Goal: Task Accomplishment & Management: Use online tool/utility

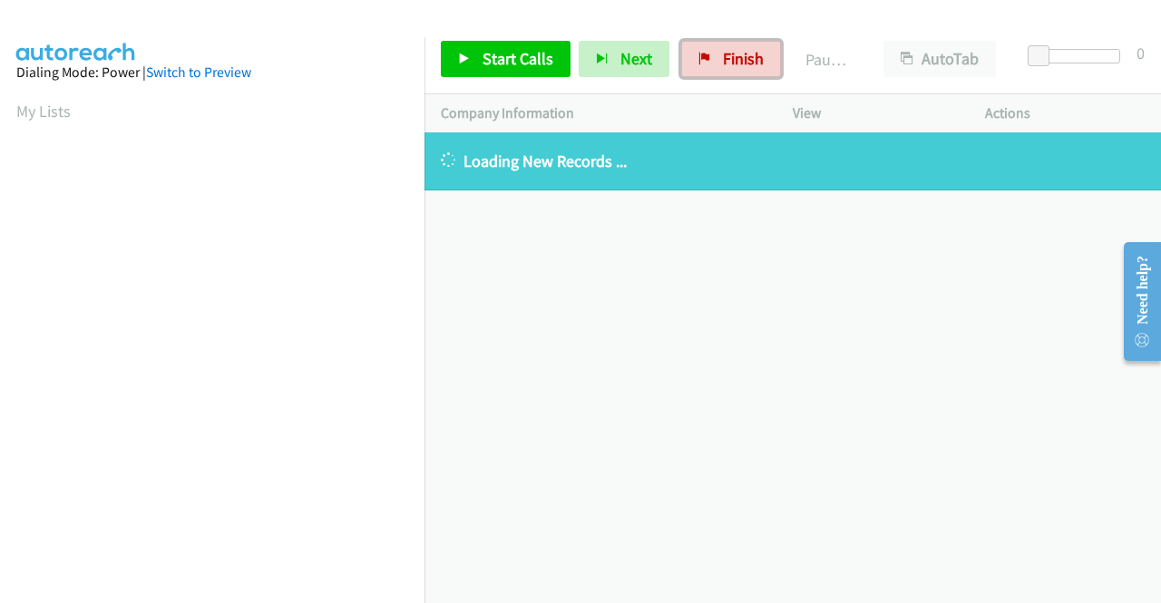
drag, startPoint x: 743, startPoint y: 61, endPoint x: 635, endPoint y: 99, distance: 114.5
click at [743, 61] on span "Finish" at bounding box center [743, 58] width 41 height 21
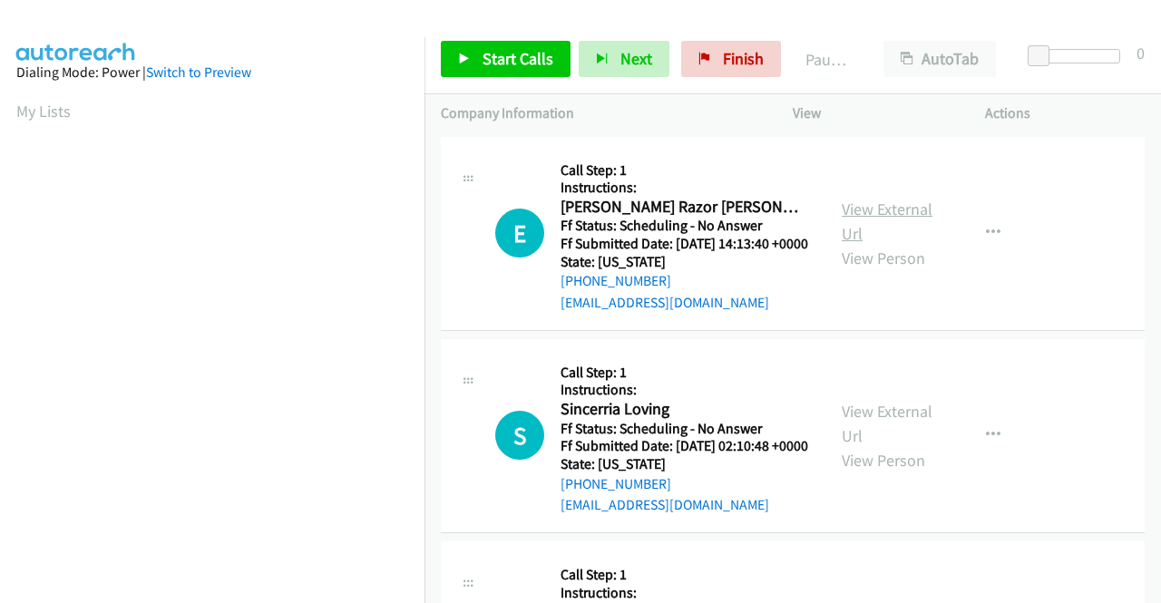
click at [861, 216] on link "View External Url" at bounding box center [887, 221] width 91 height 45
click at [900, 434] on link "View External Url" at bounding box center [887, 423] width 91 height 45
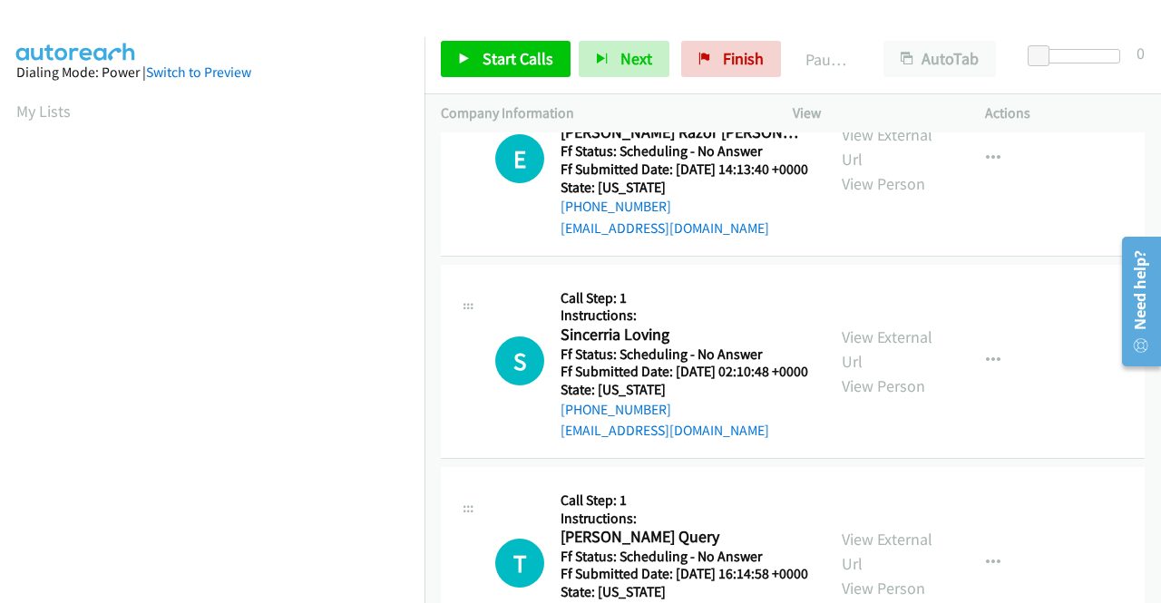
scroll to position [181, 0]
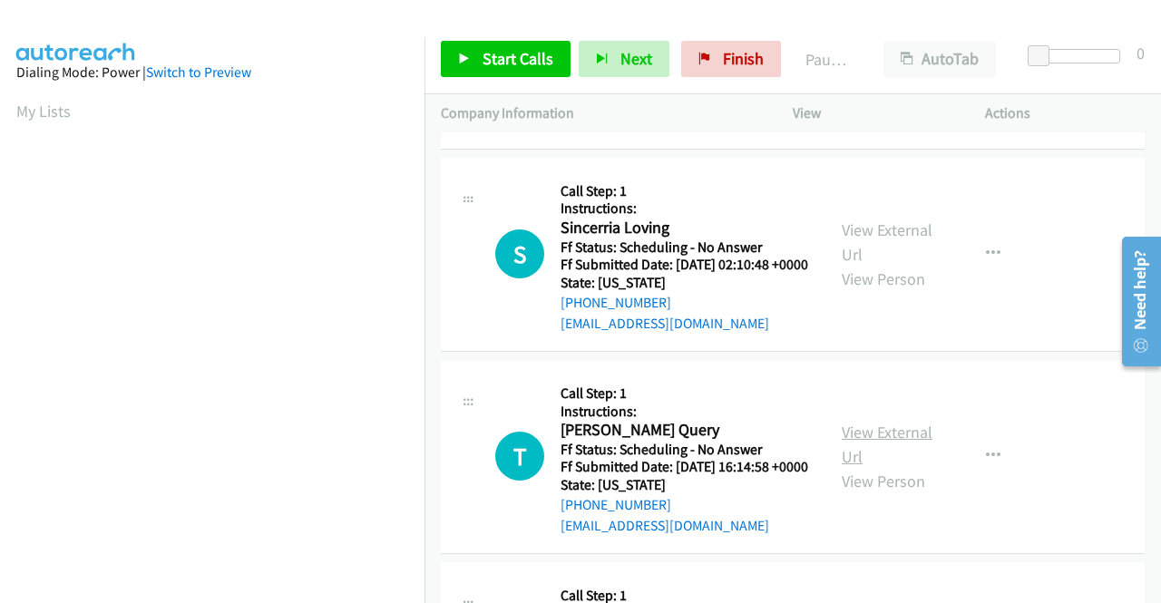
click at [869, 467] on link "View External Url" at bounding box center [887, 444] width 91 height 45
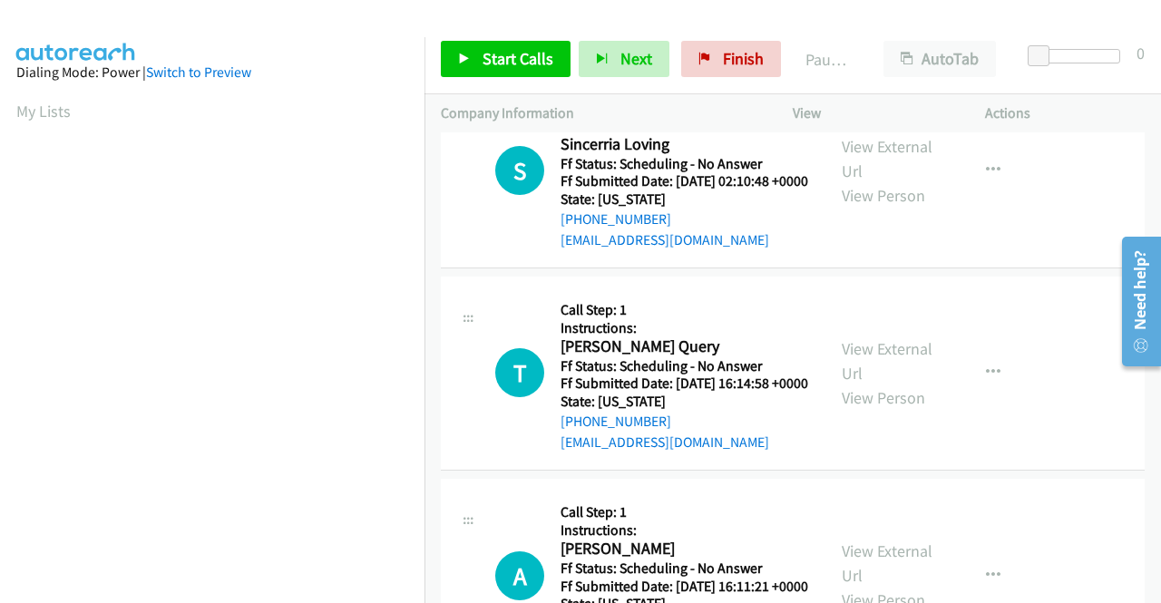
scroll to position [454, 0]
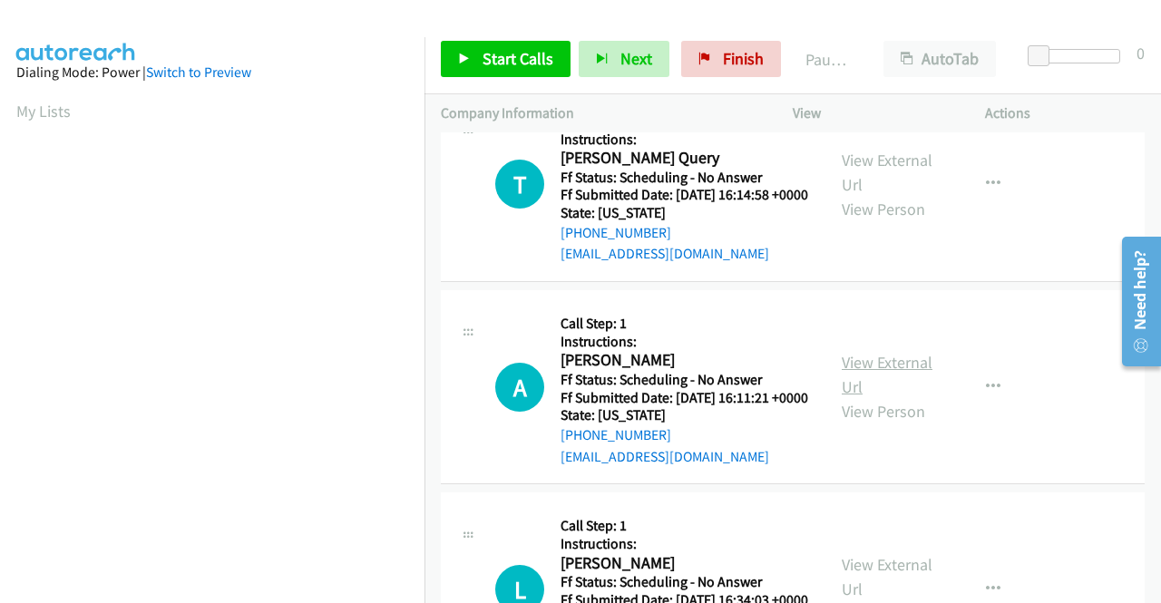
click at [885, 397] on link "View External Url" at bounding box center [887, 374] width 91 height 45
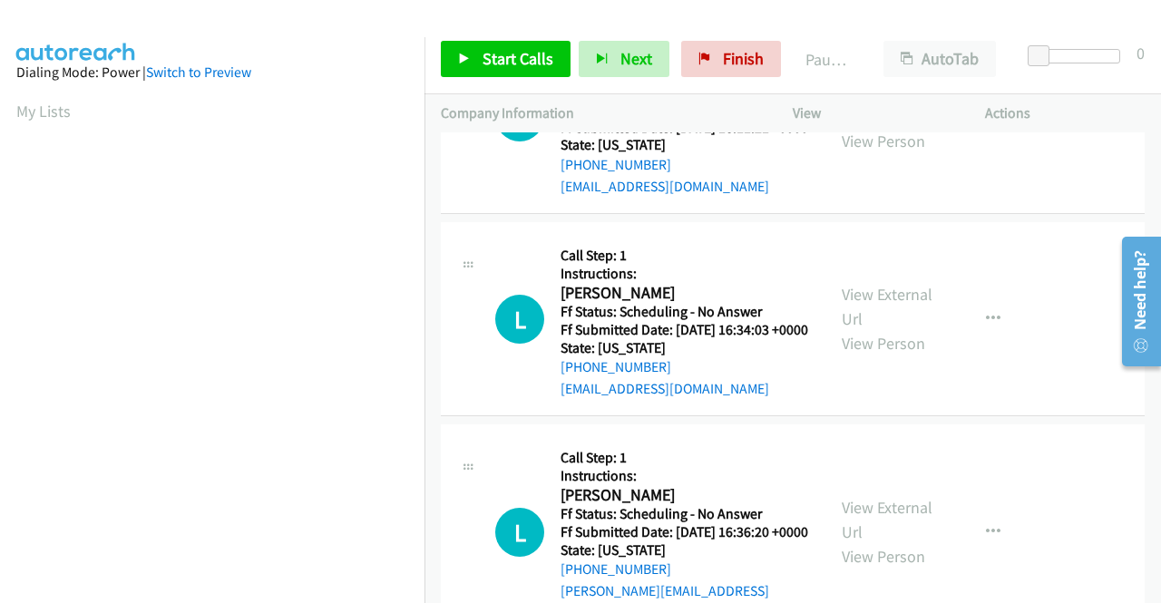
scroll to position [726, 0]
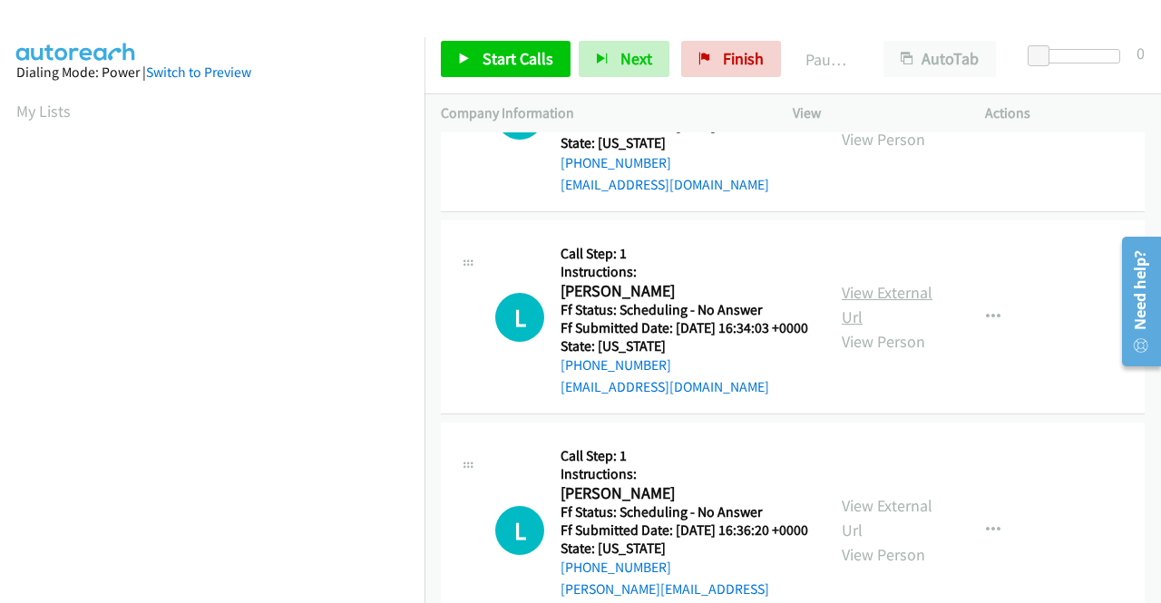
click at [900, 328] on link "View External Url" at bounding box center [887, 304] width 91 height 45
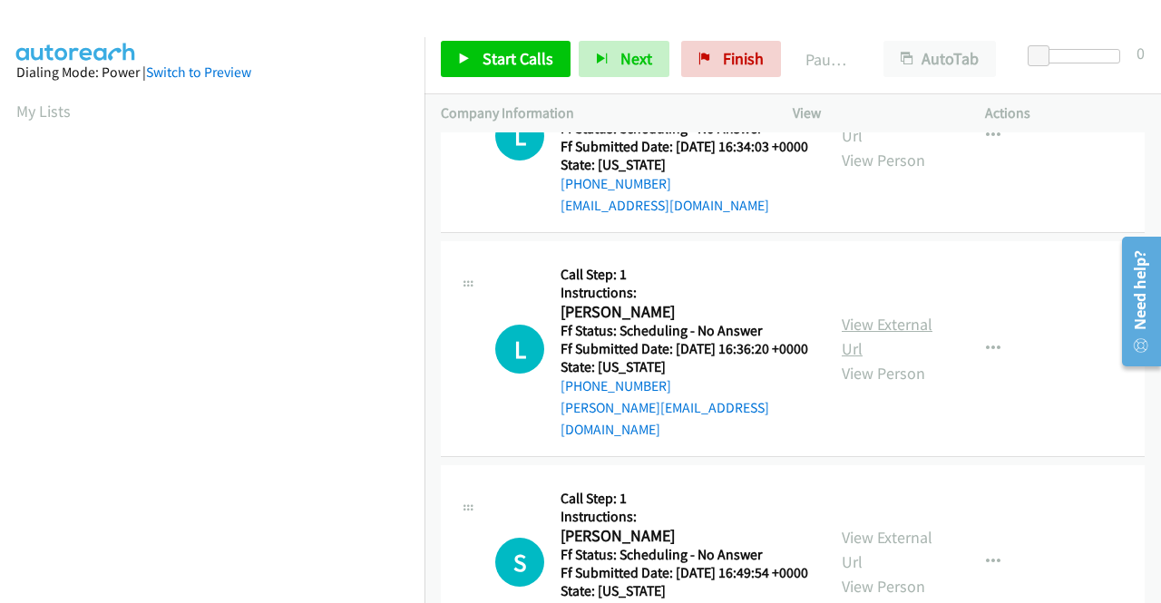
click at [892, 359] on link "View External Url" at bounding box center [887, 336] width 91 height 45
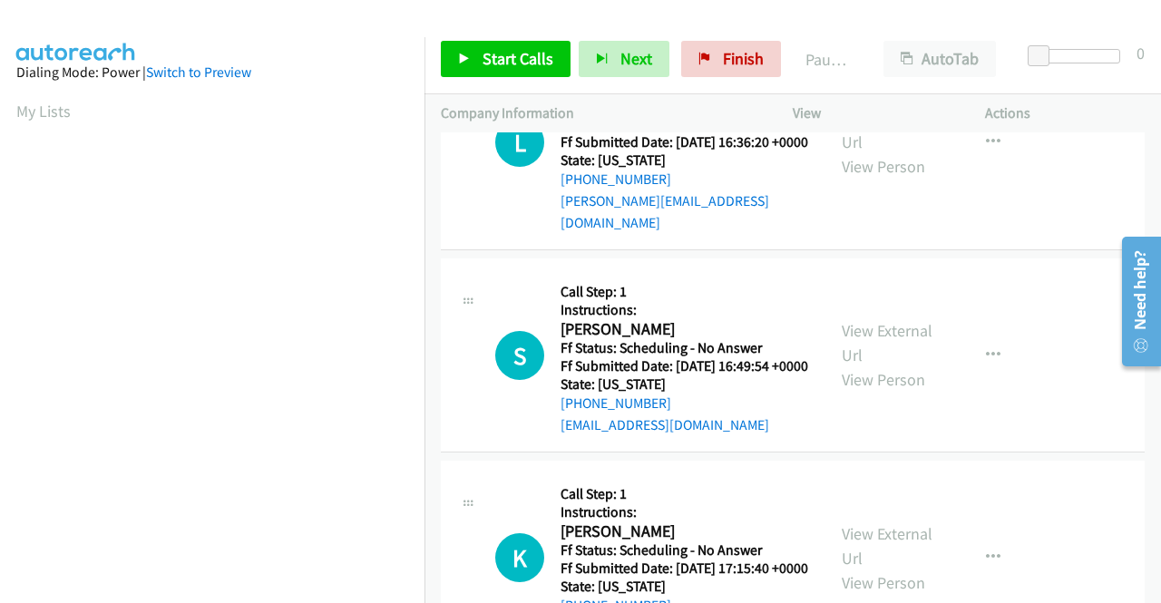
scroll to position [1179, 0]
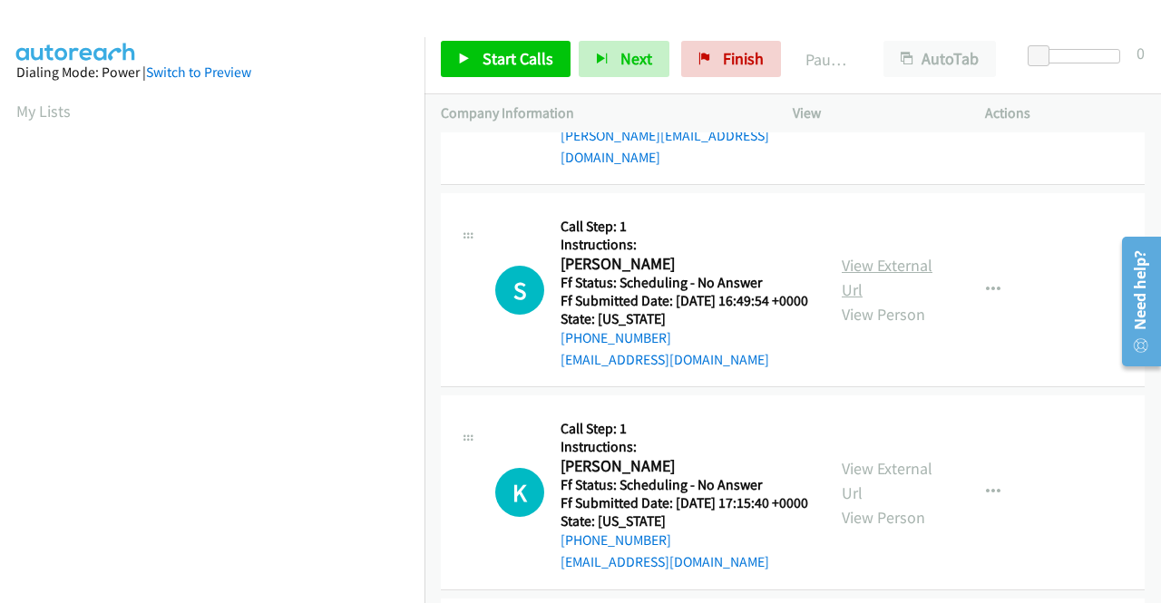
click at [853, 300] on link "View External Url" at bounding box center [887, 277] width 91 height 45
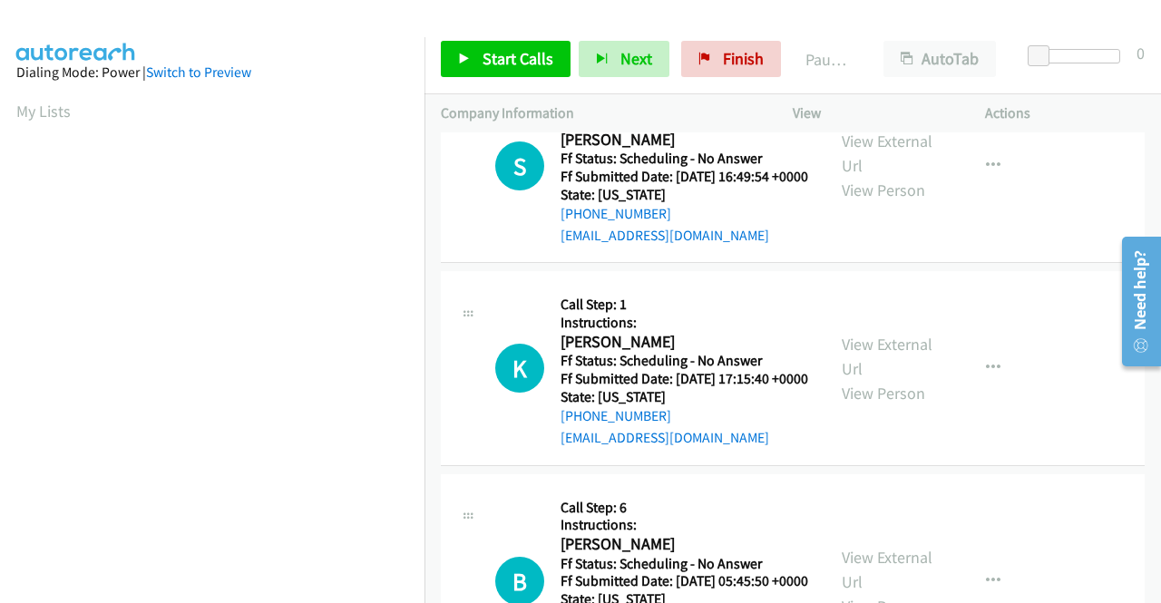
scroll to position [1361, 0]
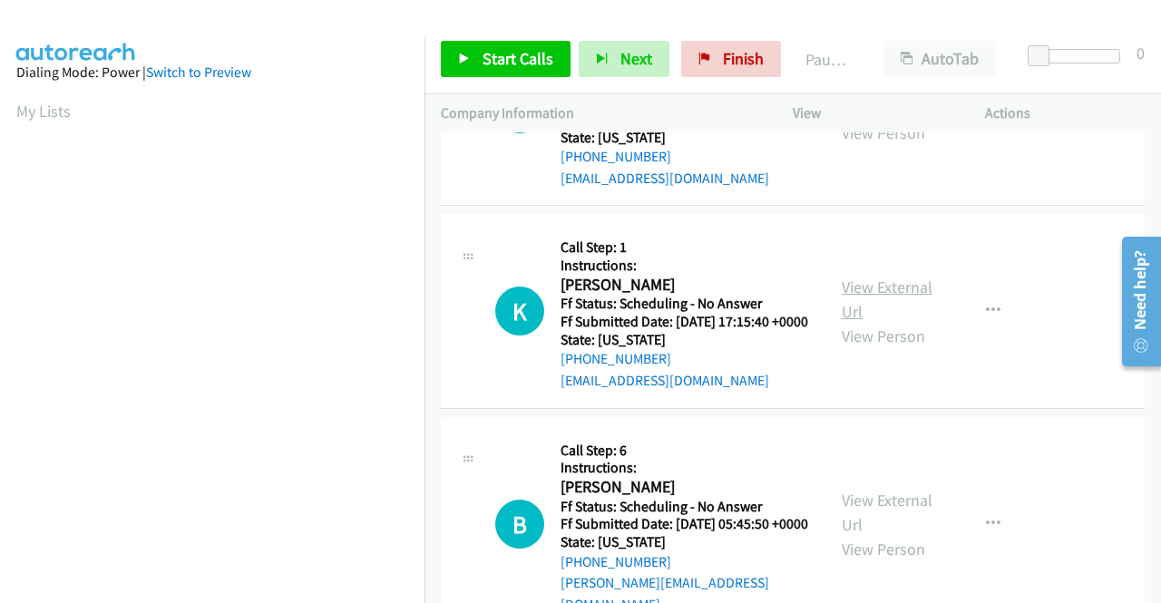
click at [883, 322] on link "View External Url" at bounding box center [887, 299] width 91 height 45
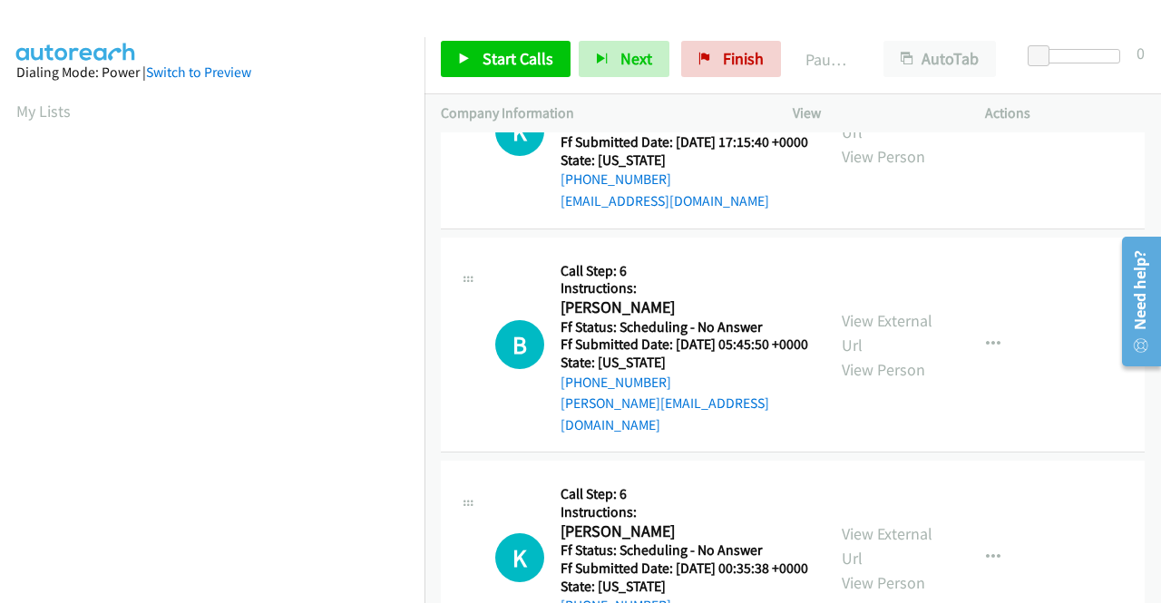
scroll to position [1542, 0]
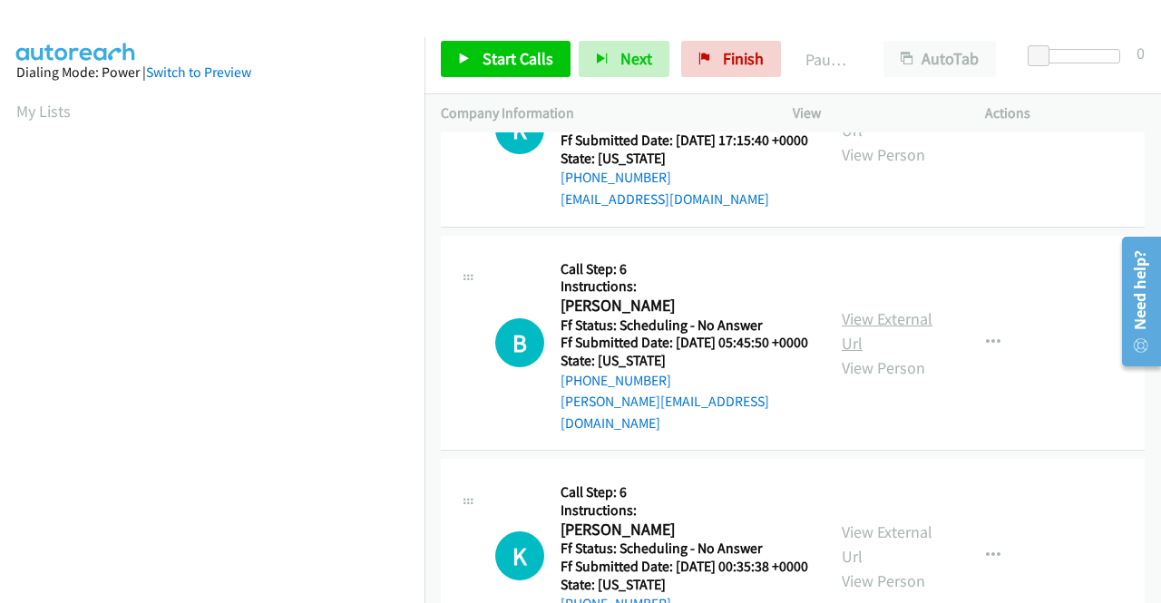
click at [891, 354] on link "View External Url" at bounding box center [887, 330] width 91 height 45
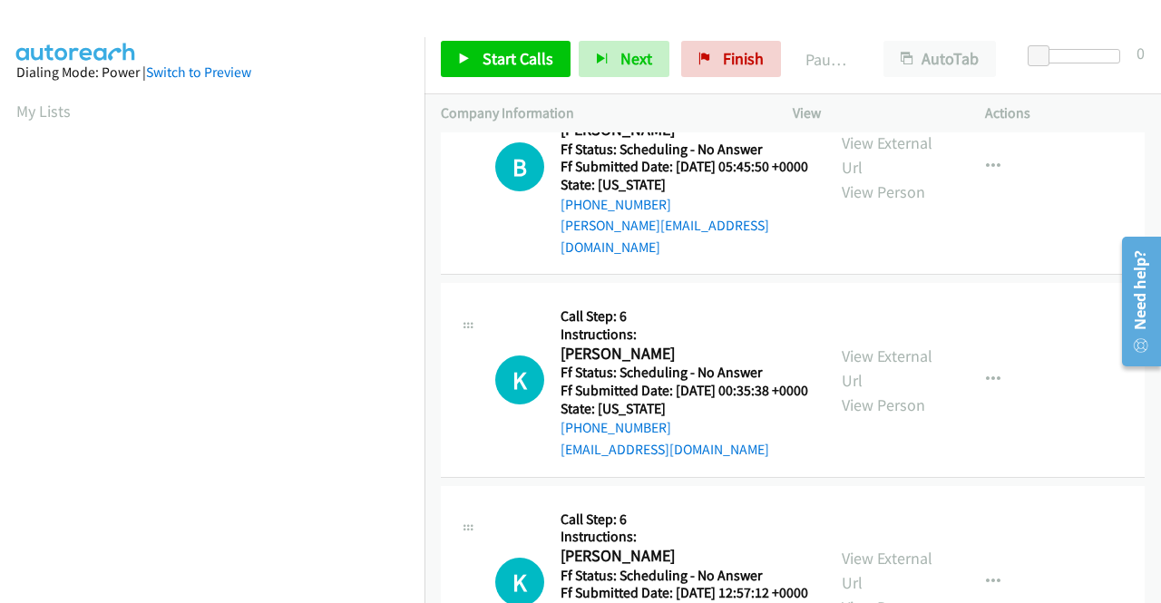
scroll to position [1724, 0]
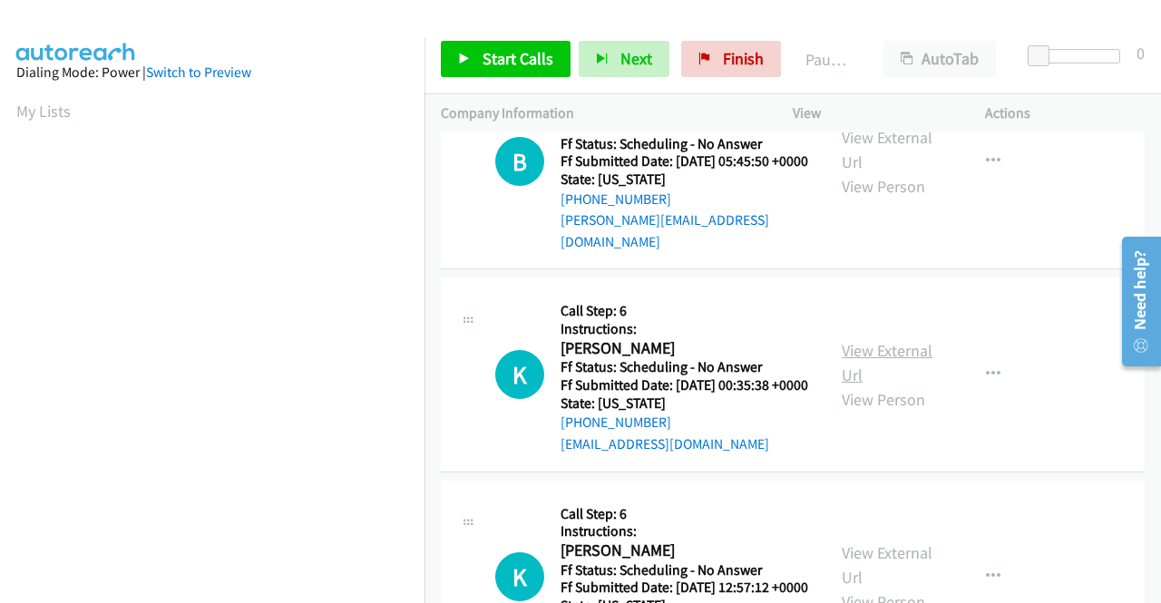
click at [873, 386] on link "View External Url" at bounding box center [887, 362] width 91 height 45
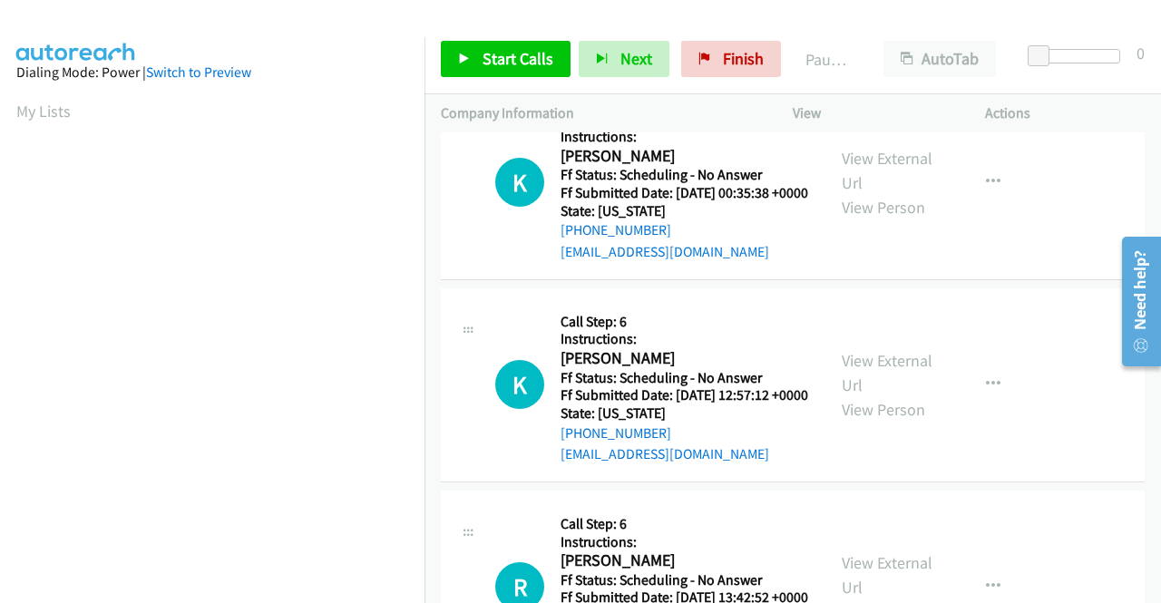
scroll to position [1996, 0]
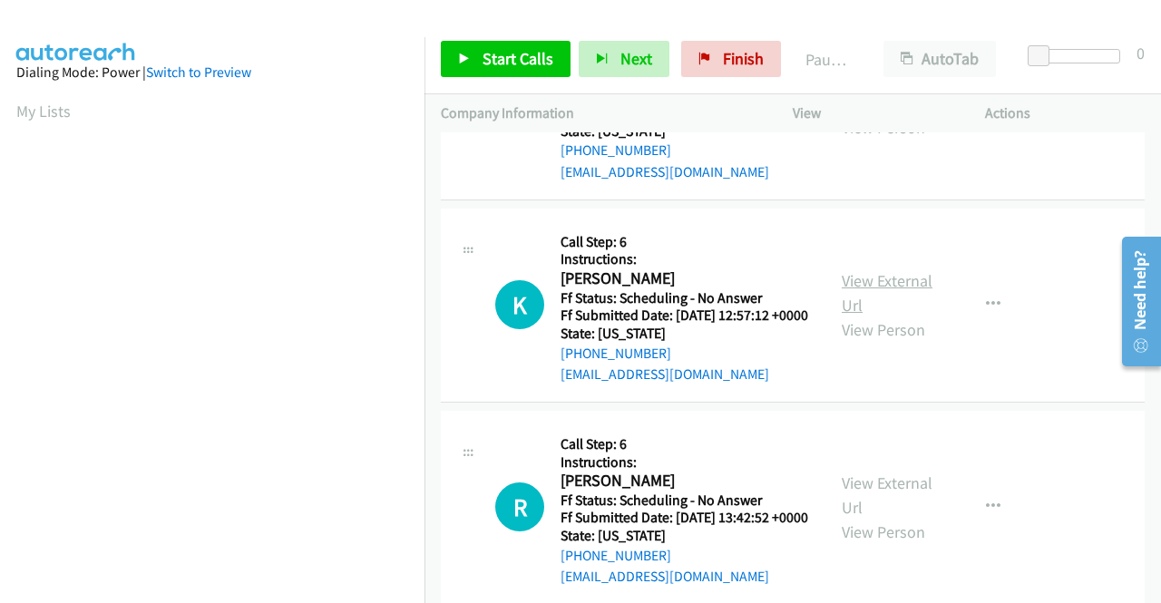
click at [905, 316] on link "View External Url" at bounding box center [887, 292] width 91 height 45
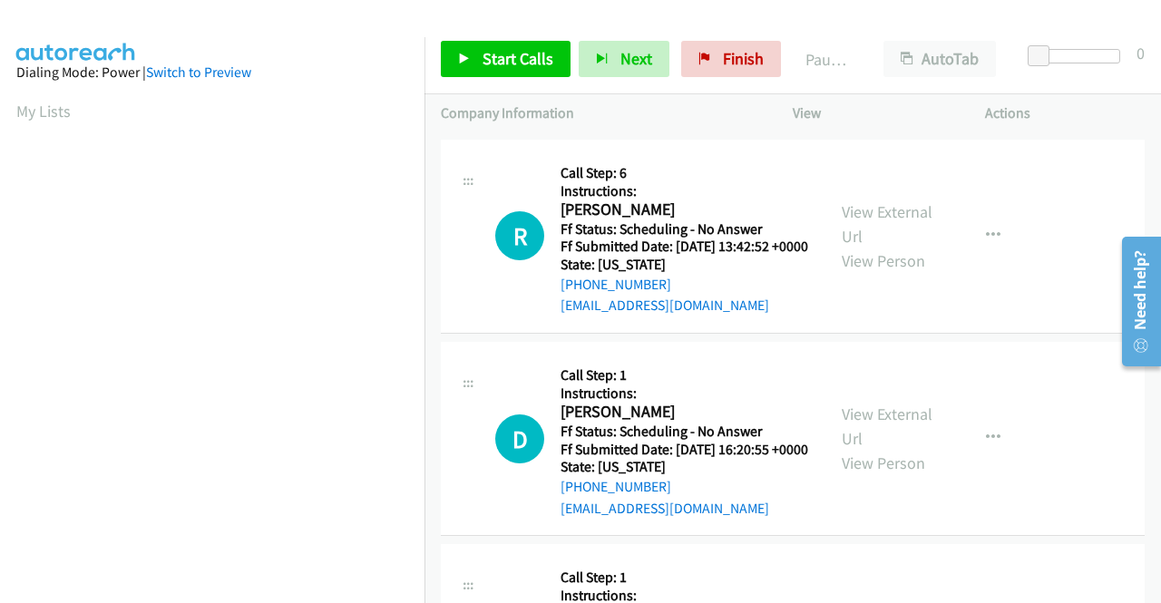
scroll to position [2268, 0]
click at [882, 246] on link "View External Url" at bounding box center [887, 223] width 91 height 45
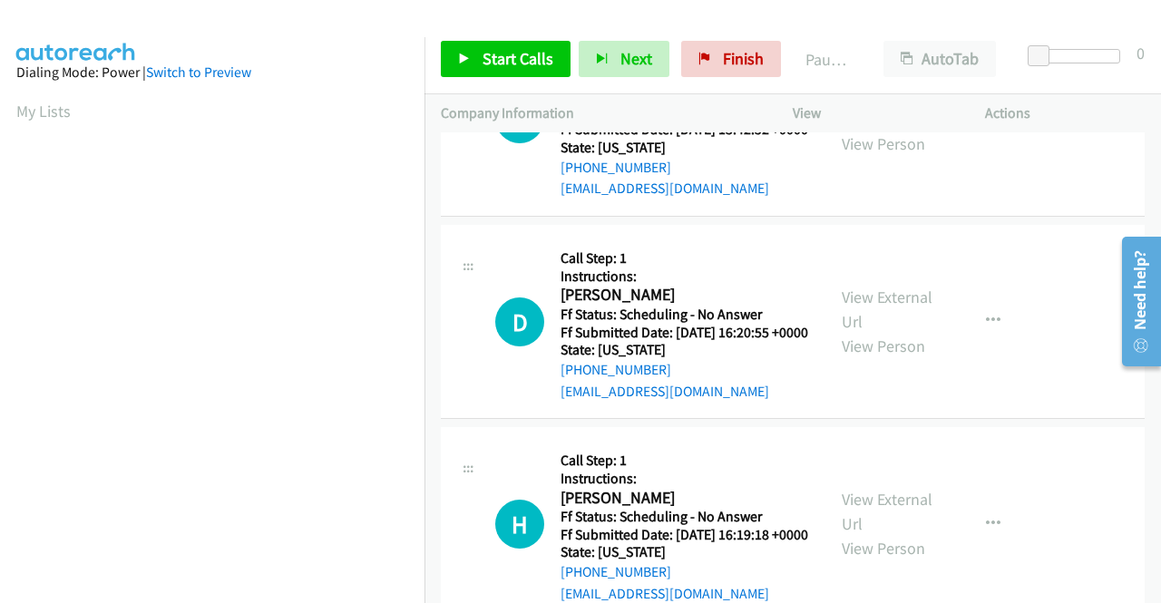
scroll to position [2450, 0]
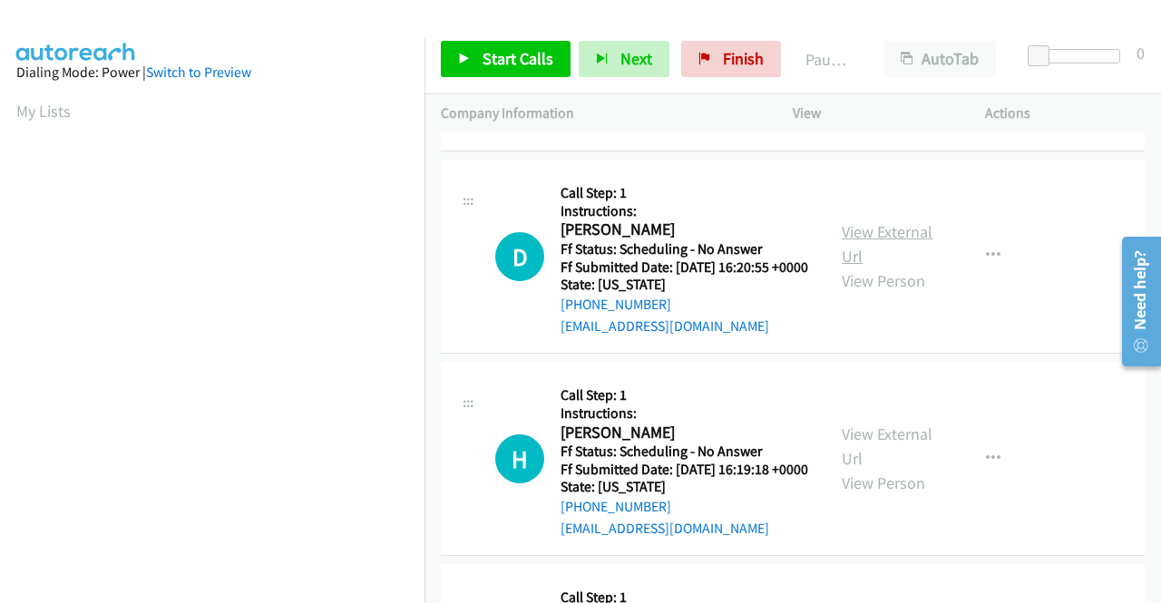
click at [896, 267] on link "View External Url" at bounding box center [887, 243] width 91 height 45
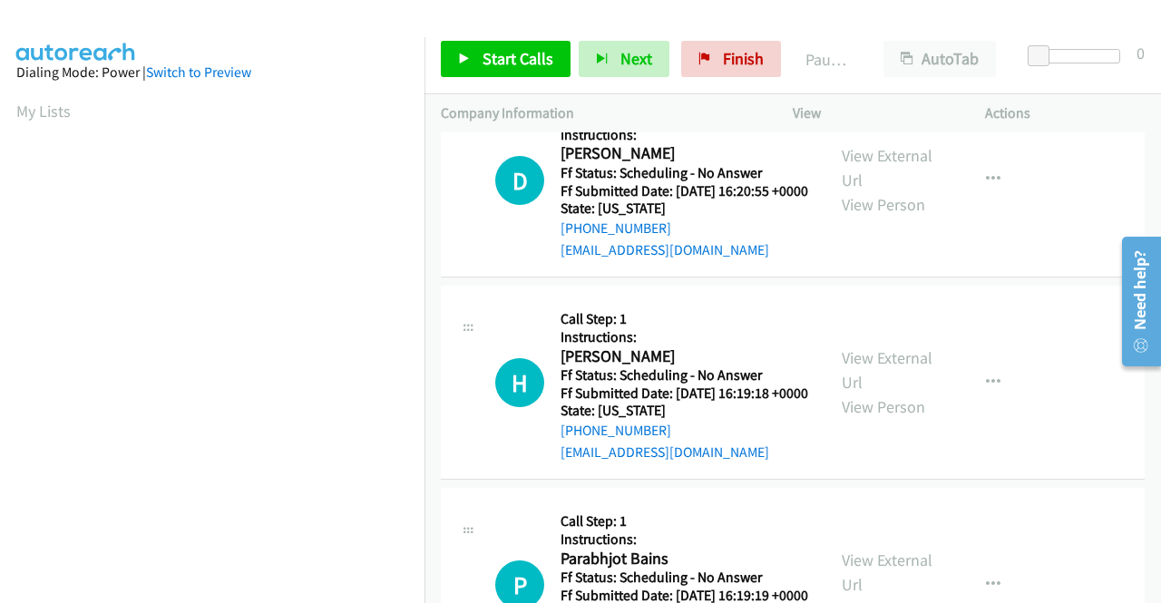
scroll to position [2722, 0]
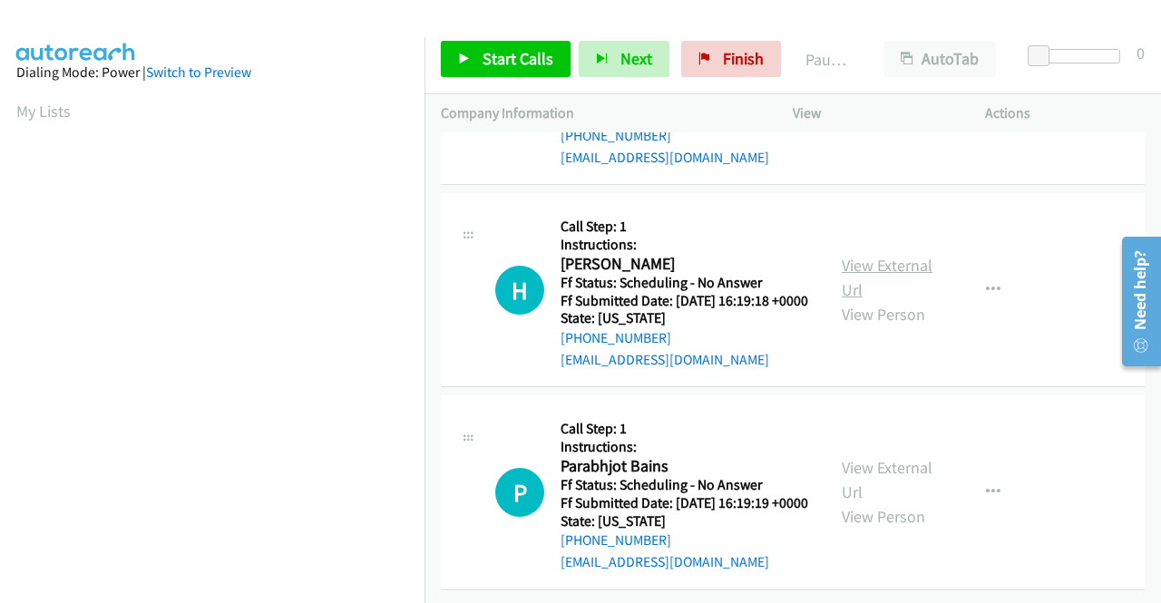
click at [889, 300] on link "View External Url" at bounding box center [887, 277] width 91 height 45
click at [884, 457] on link "View External Url" at bounding box center [887, 479] width 91 height 45
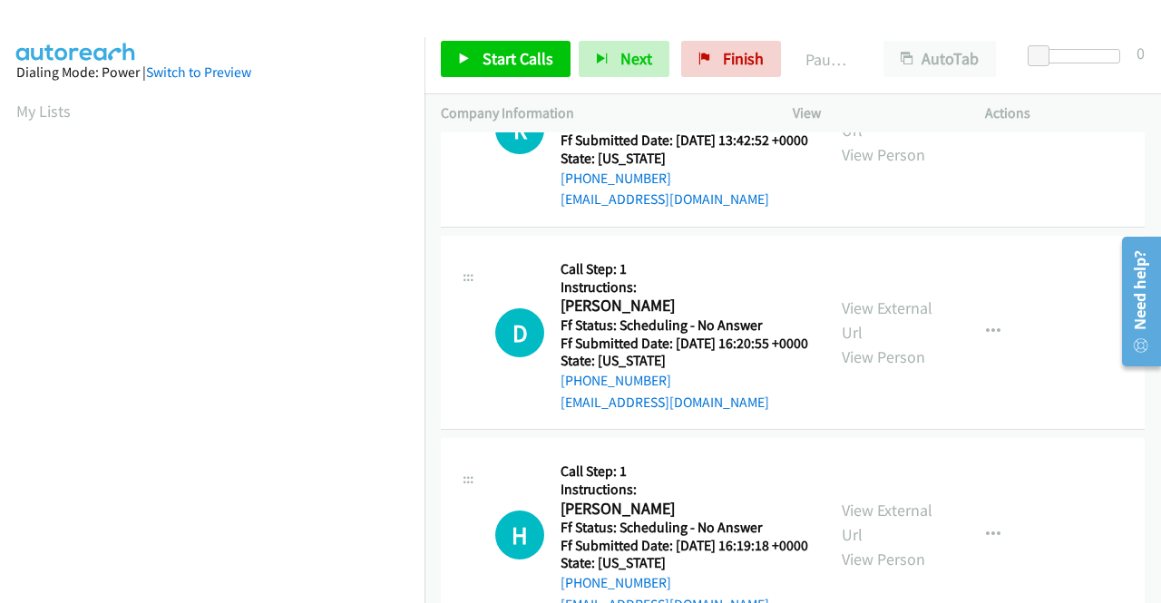
scroll to position [0, 0]
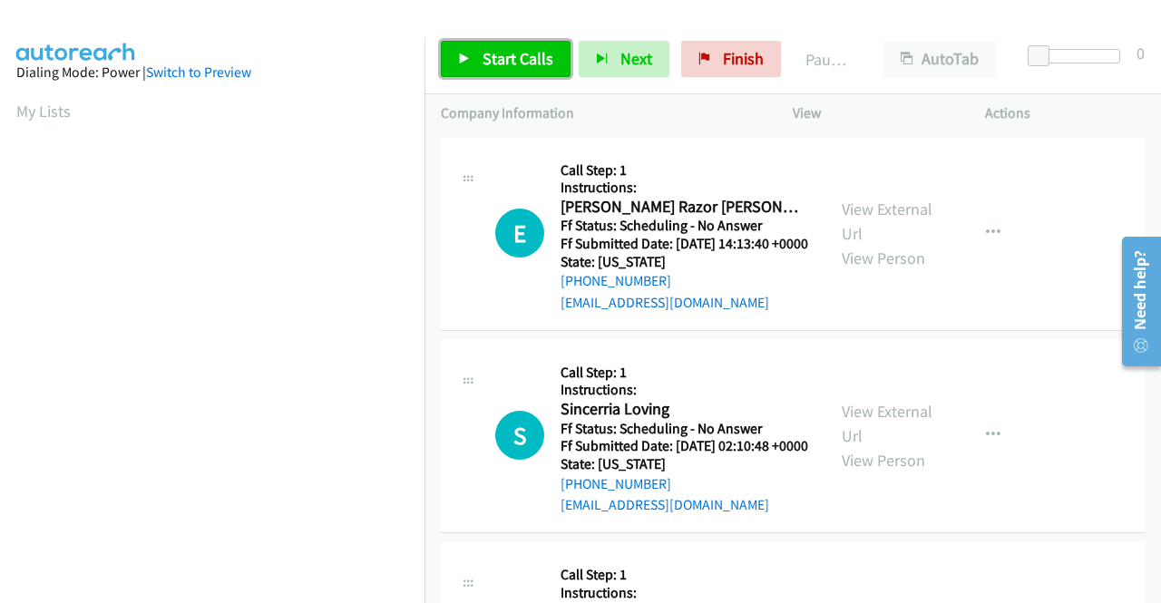
click at [513, 55] on span "Start Calls" at bounding box center [518, 58] width 71 height 21
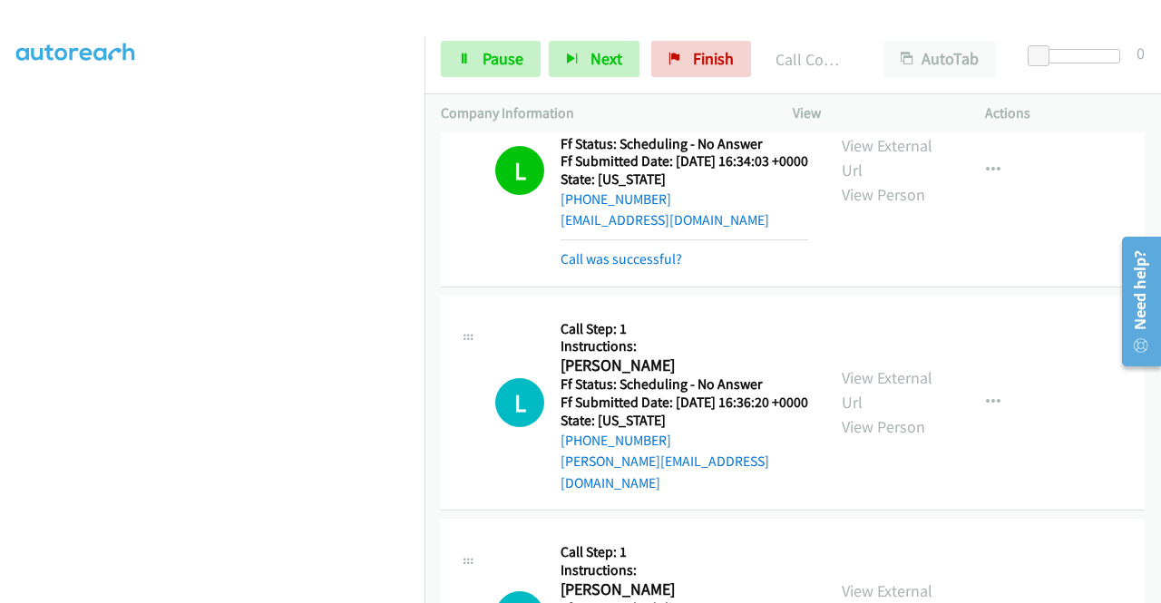
scroll to position [1089, 0]
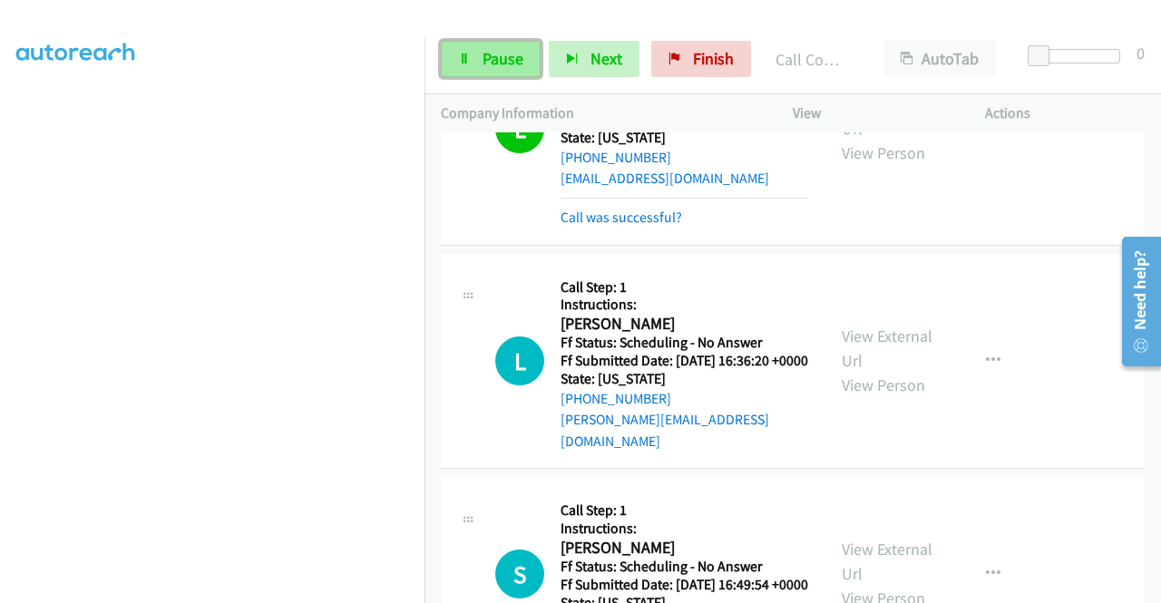
click at [504, 71] on link "Pause" at bounding box center [491, 59] width 100 height 36
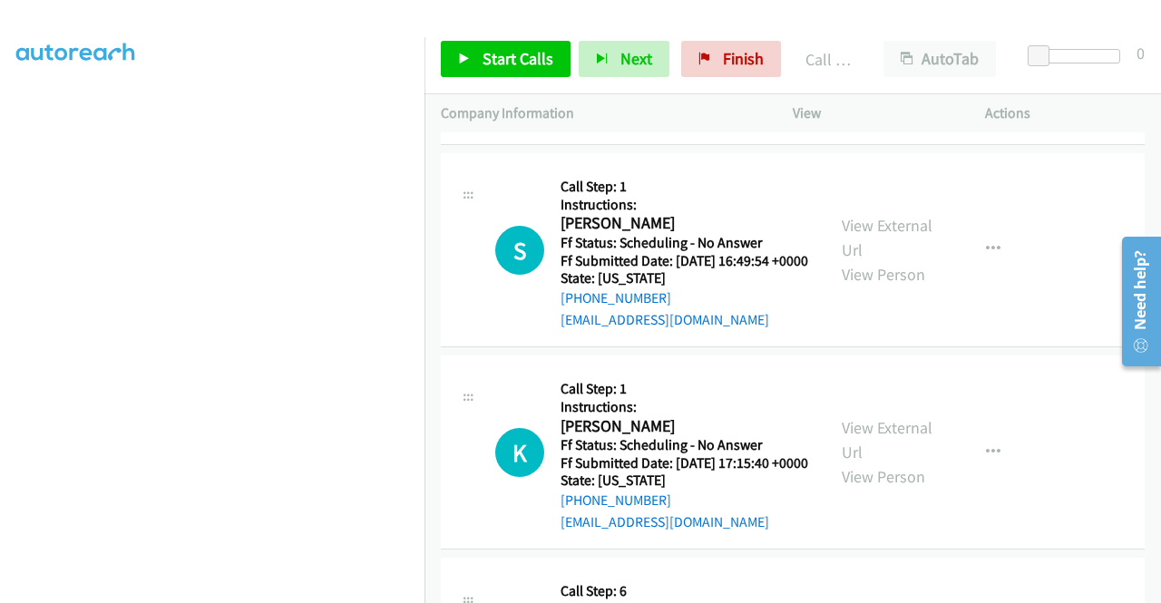
scroll to position [1542, 0]
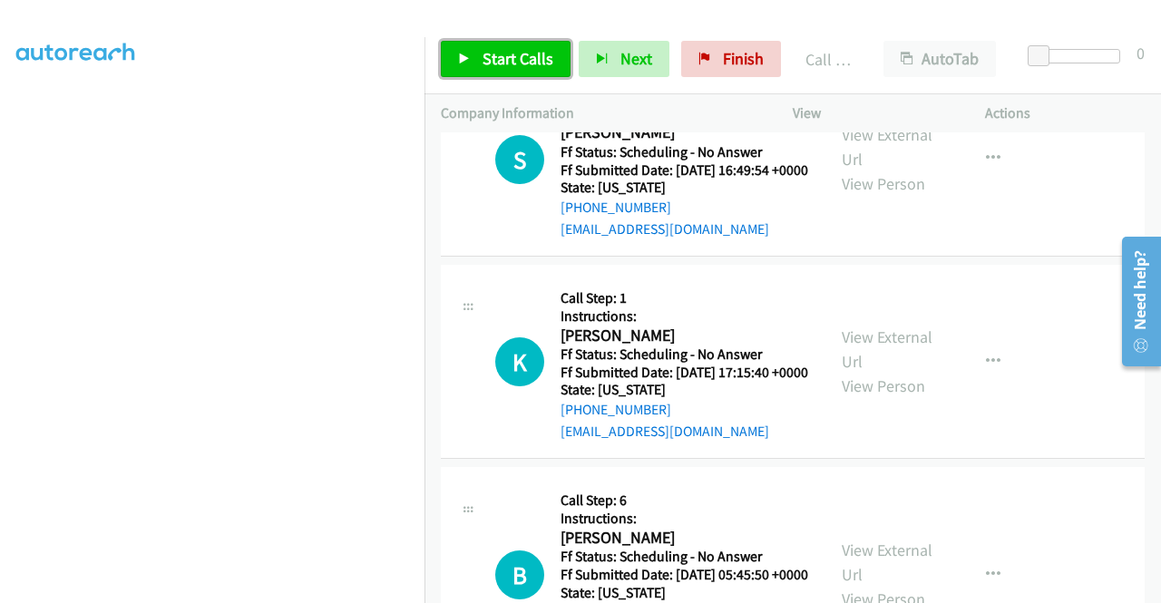
click at [536, 52] on span "Start Calls" at bounding box center [518, 58] width 71 height 21
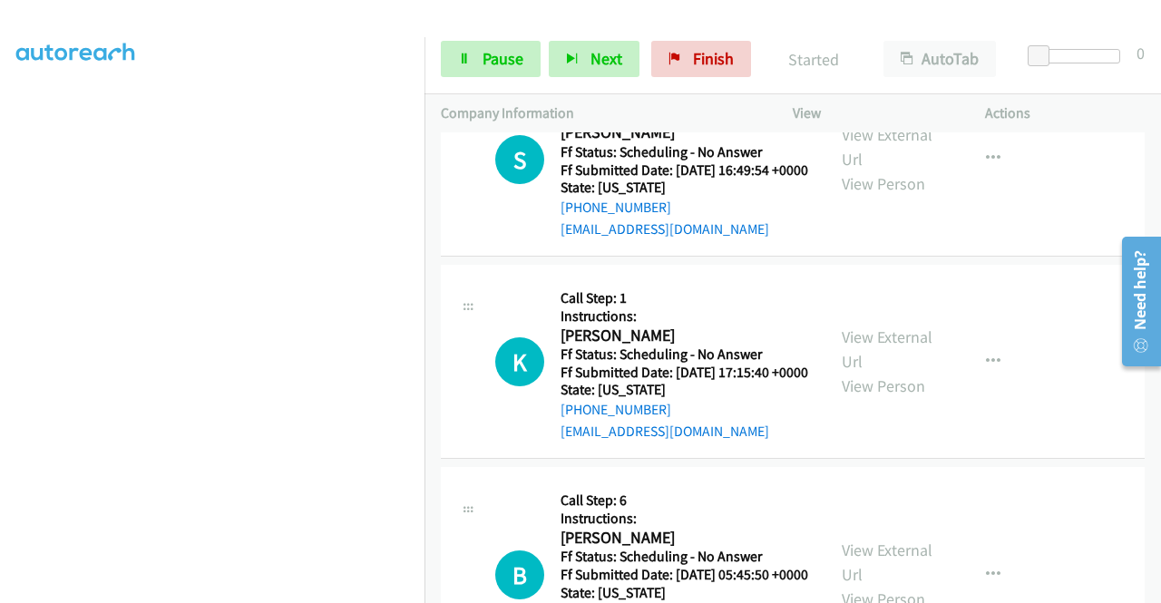
scroll to position [414, 0]
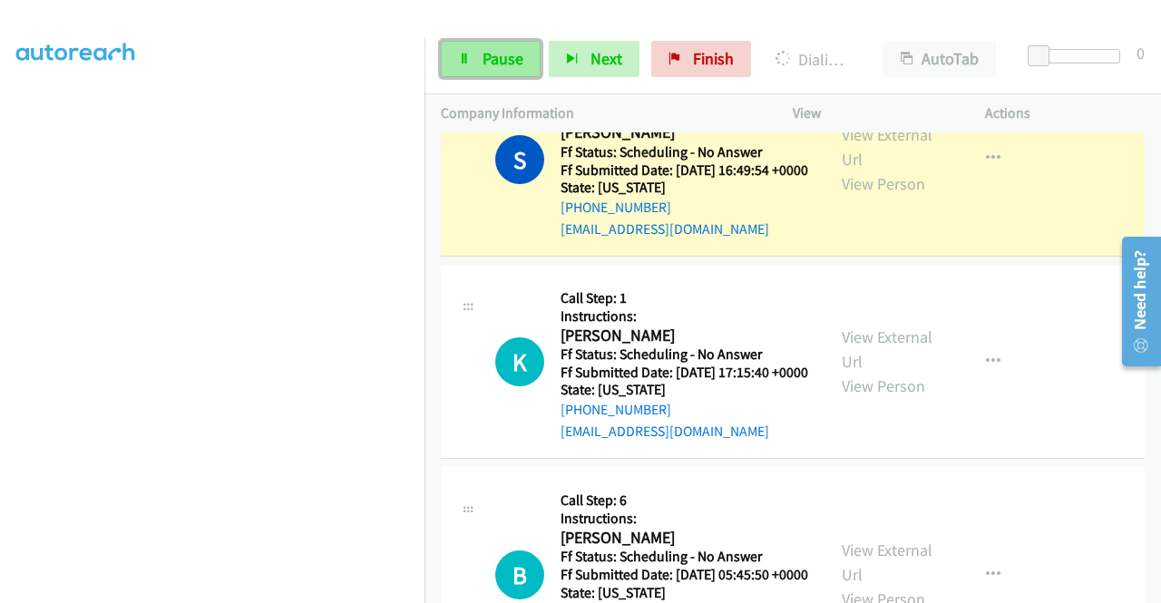
click at [472, 56] on link "Pause" at bounding box center [491, 59] width 100 height 36
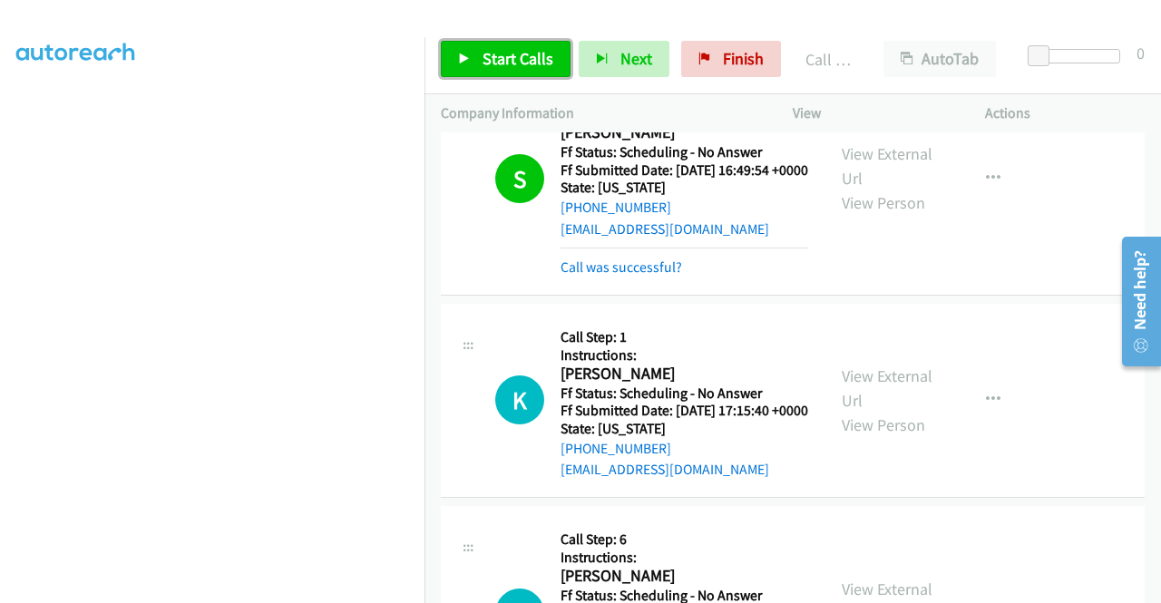
click at [502, 72] on link "Start Calls" at bounding box center [506, 59] width 130 height 36
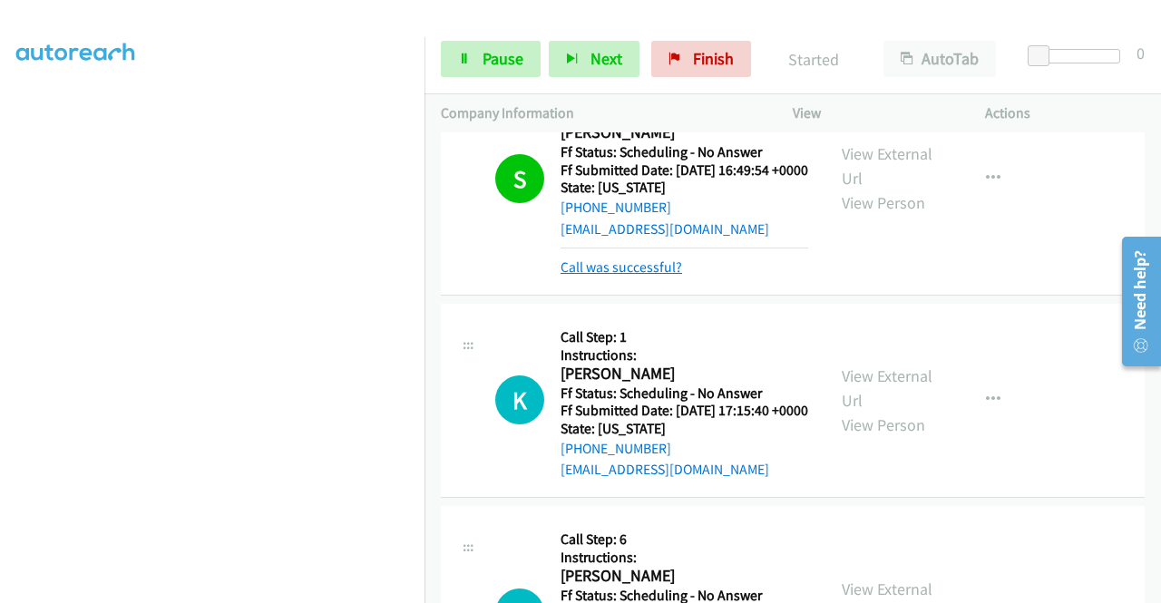
click at [597, 276] on link "Call was successful?" at bounding box center [622, 267] width 122 height 17
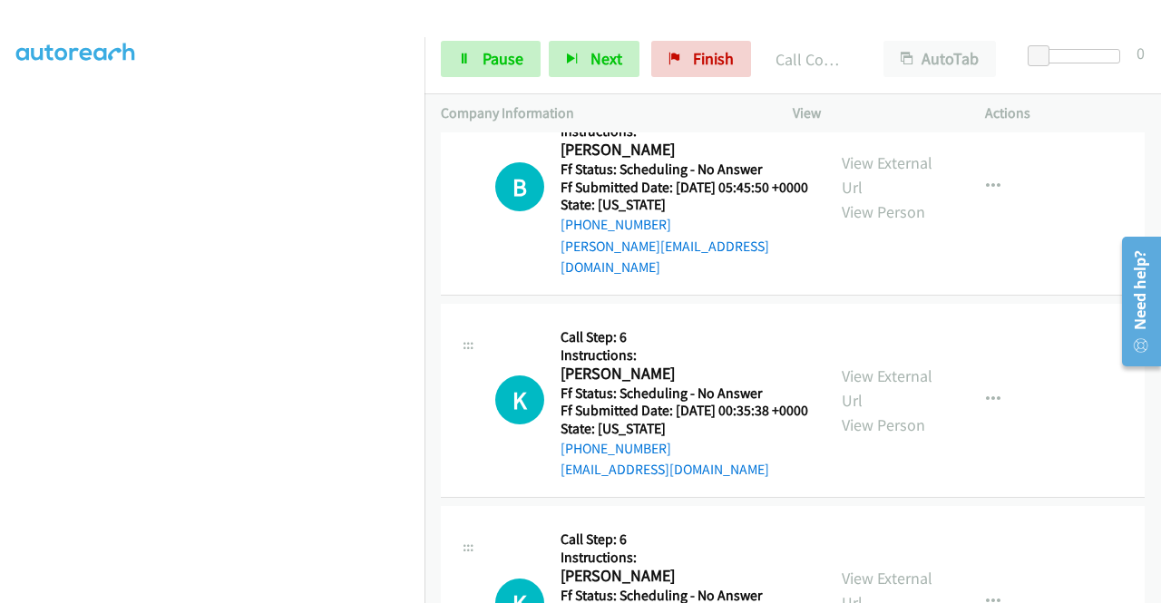
scroll to position [1996, 0]
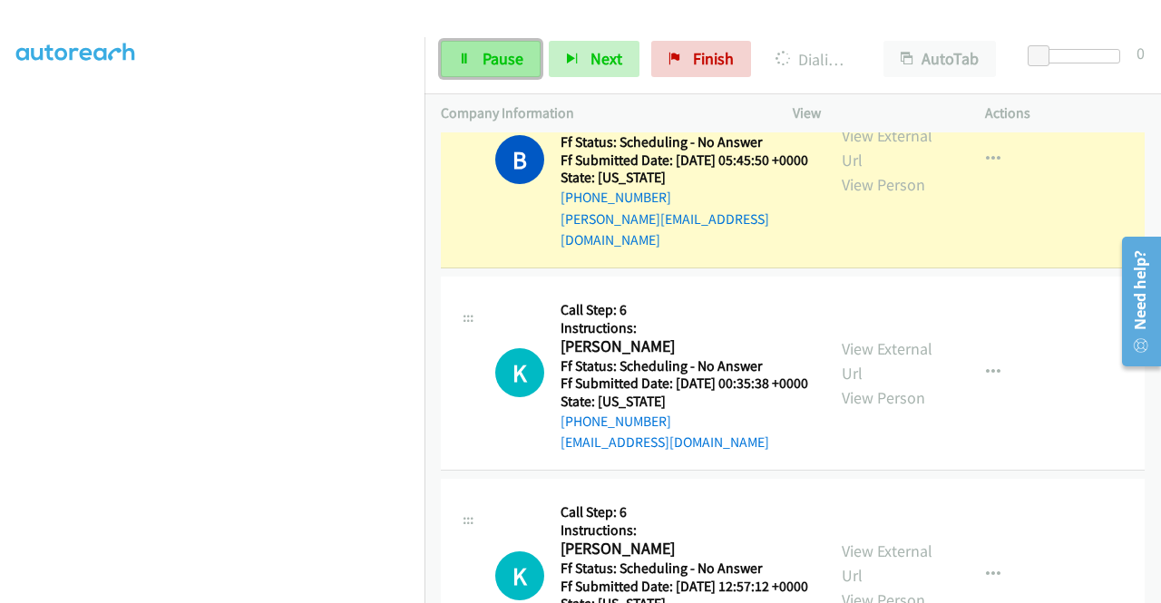
click at [503, 58] on span "Pause" at bounding box center [503, 58] width 41 height 21
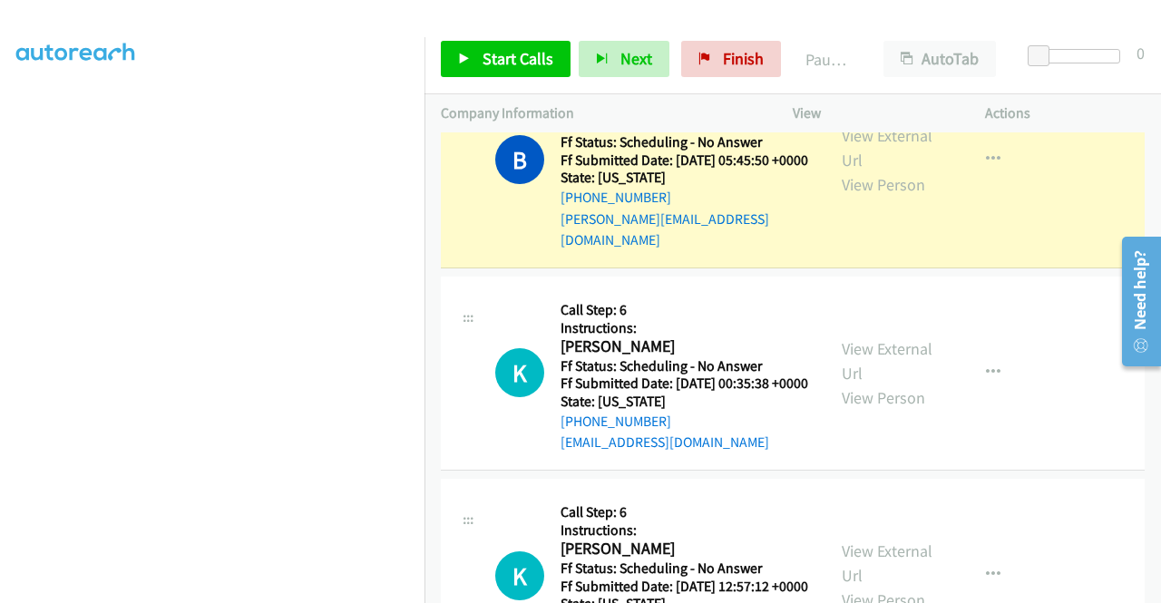
scroll to position [375, 0]
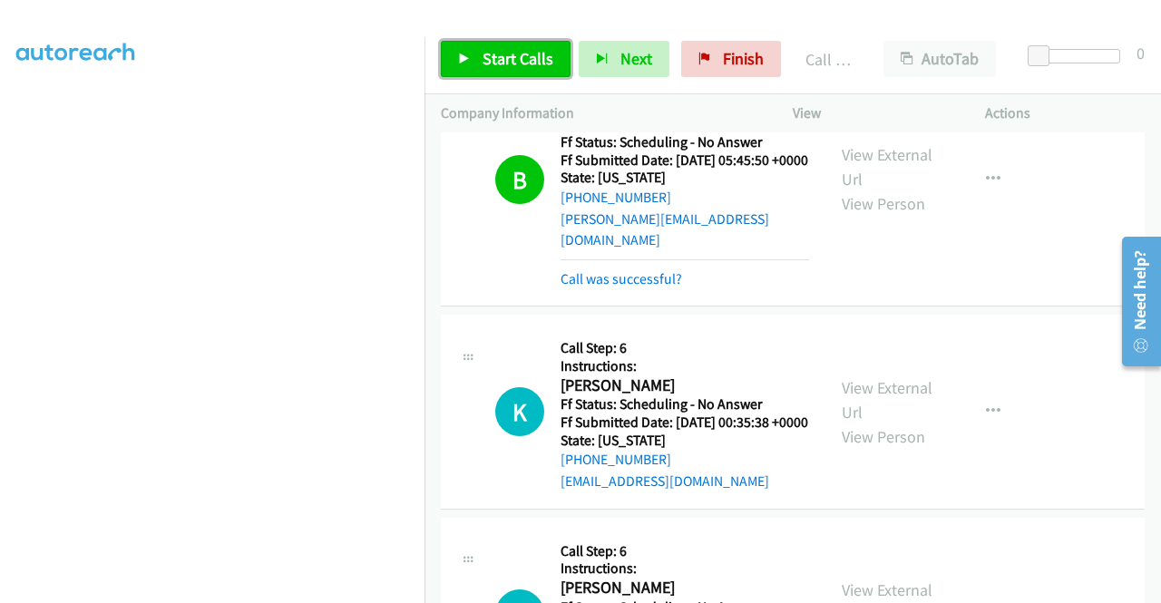
click at [519, 64] on span "Start Calls" at bounding box center [518, 58] width 71 height 21
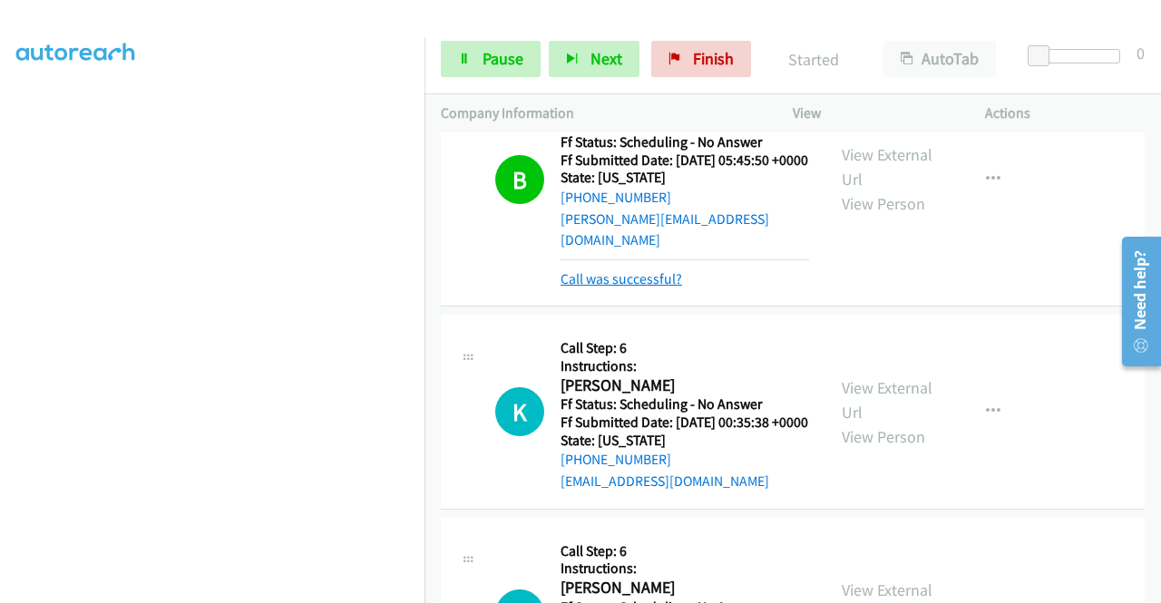
click at [645, 288] on link "Call was successful?" at bounding box center [622, 278] width 122 height 17
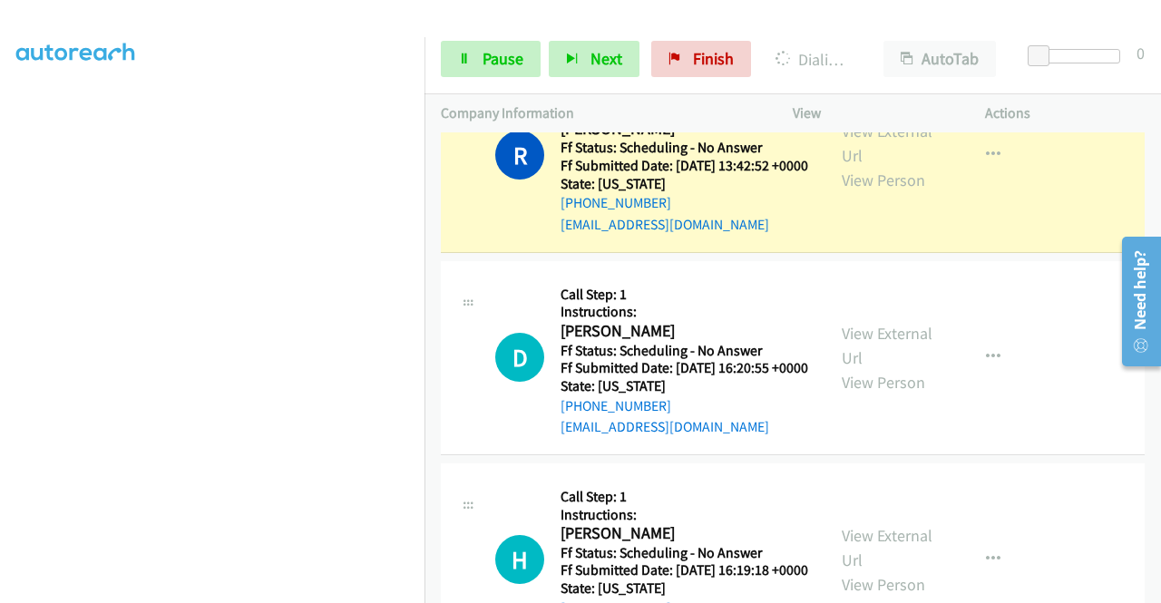
scroll to position [2722, 0]
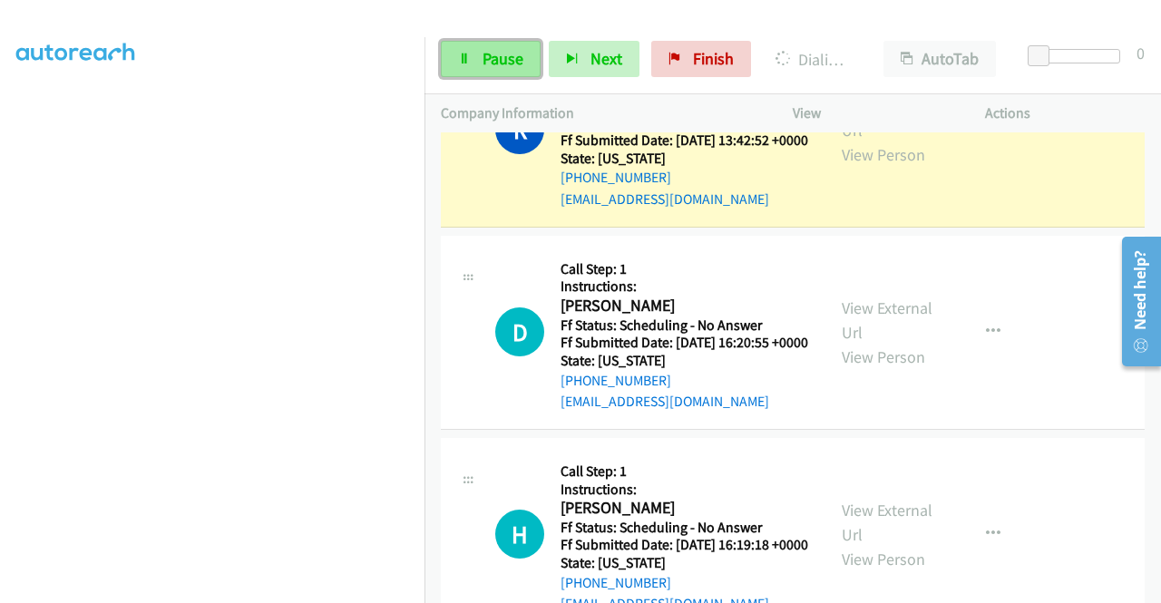
click at [494, 64] on span "Pause" at bounding box center [503, 58] width 41 height 21
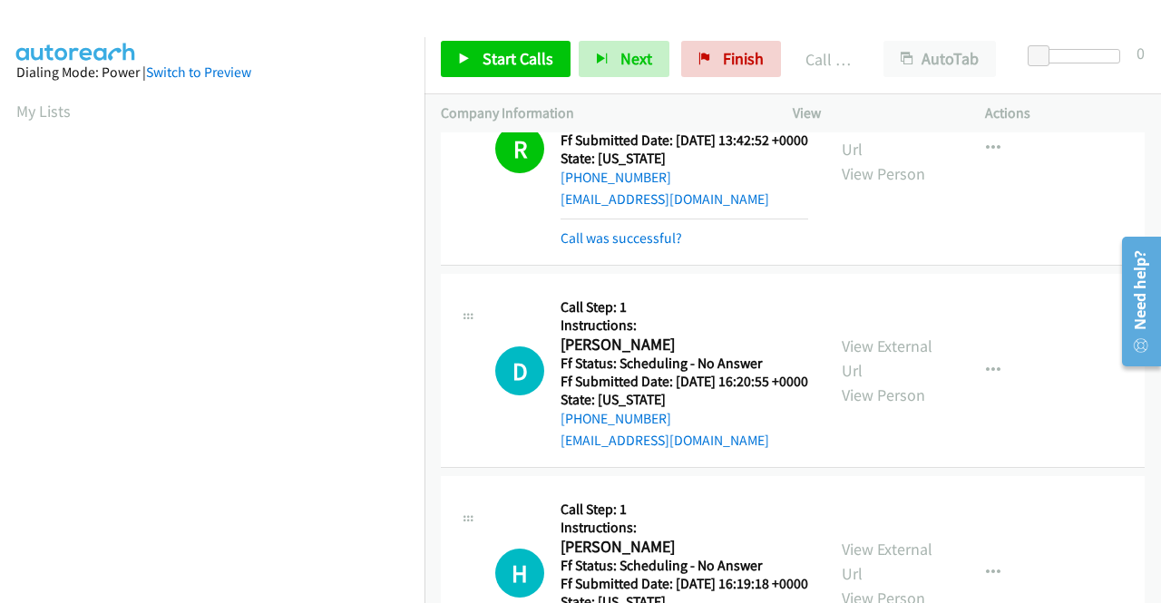
scroll to position [414, 0]
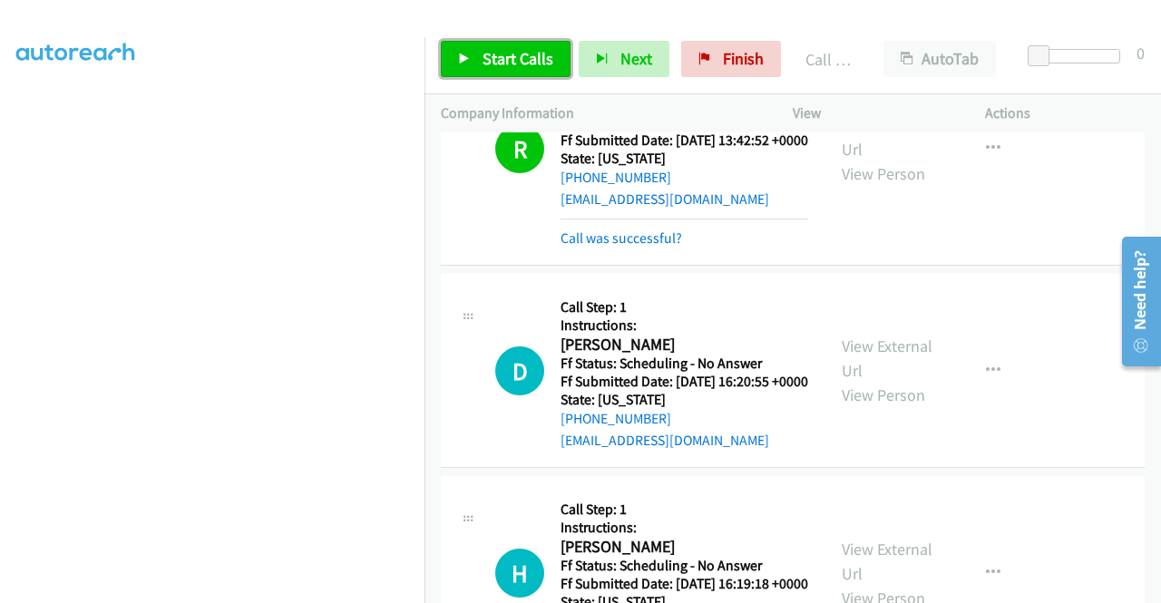
click at [520, 65] on span "Start Calls" at bounding box center [518, 58] width 71 height 21
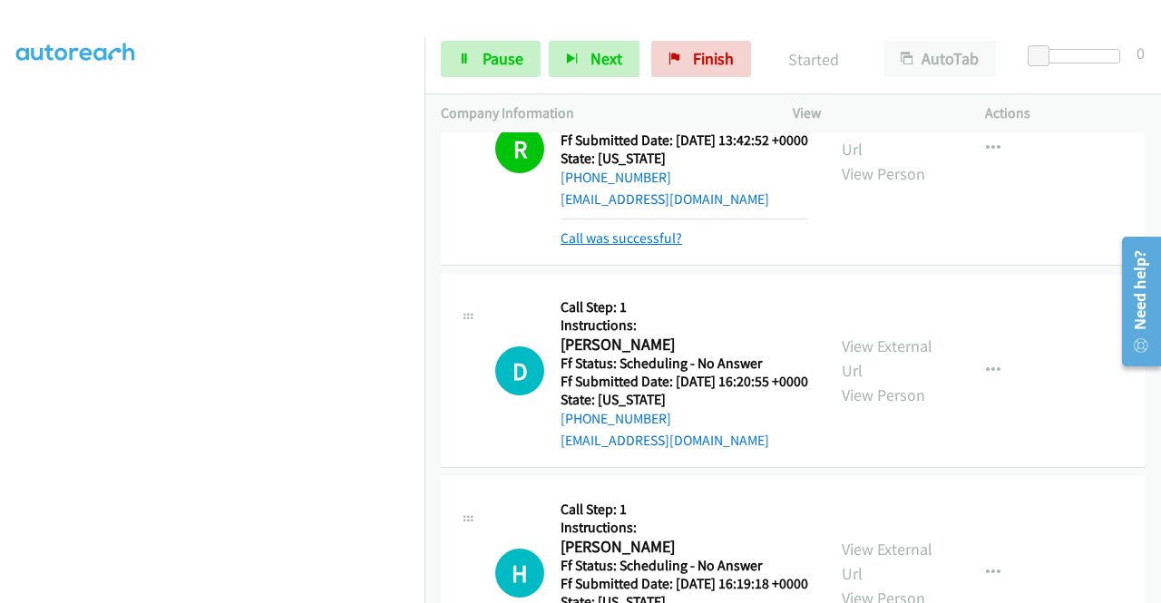
click at [646, 247] on link "Call was successful?" at bounding box center [622, 238] width 122 height 17
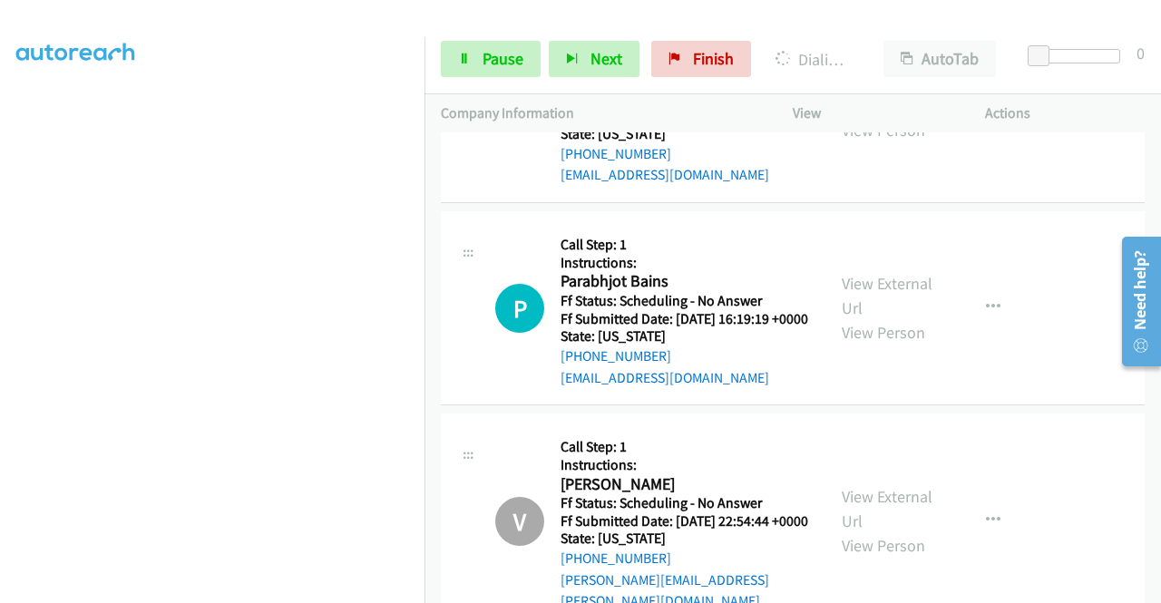
scroll to position [3176, 0]
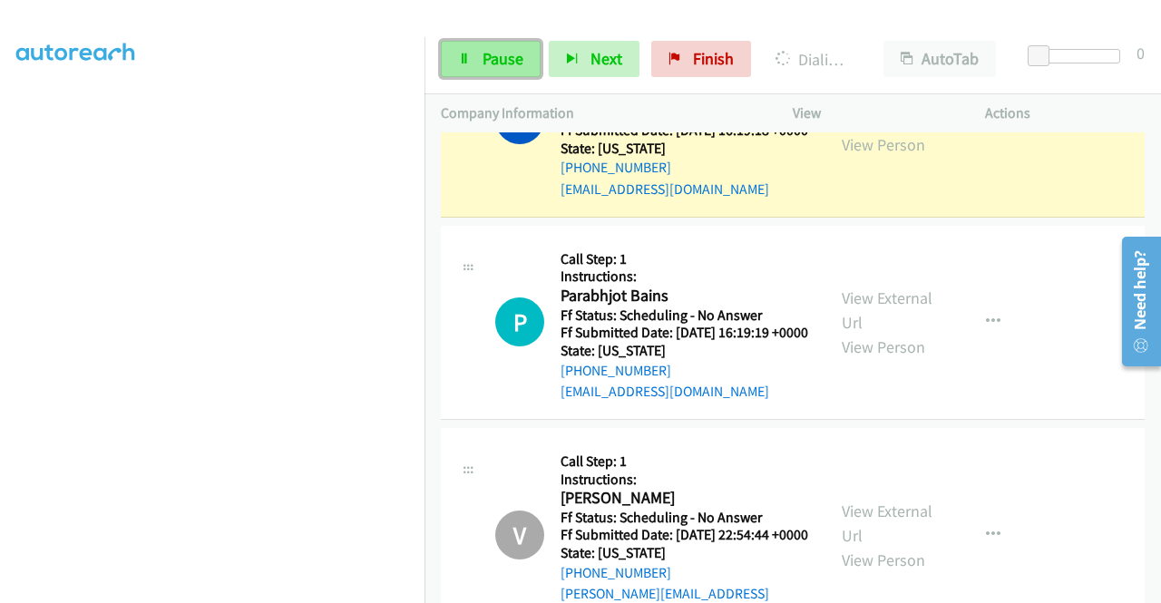
click at [497, 47] on link "Pause" at bounding box center [491, 59] width 100 height 36
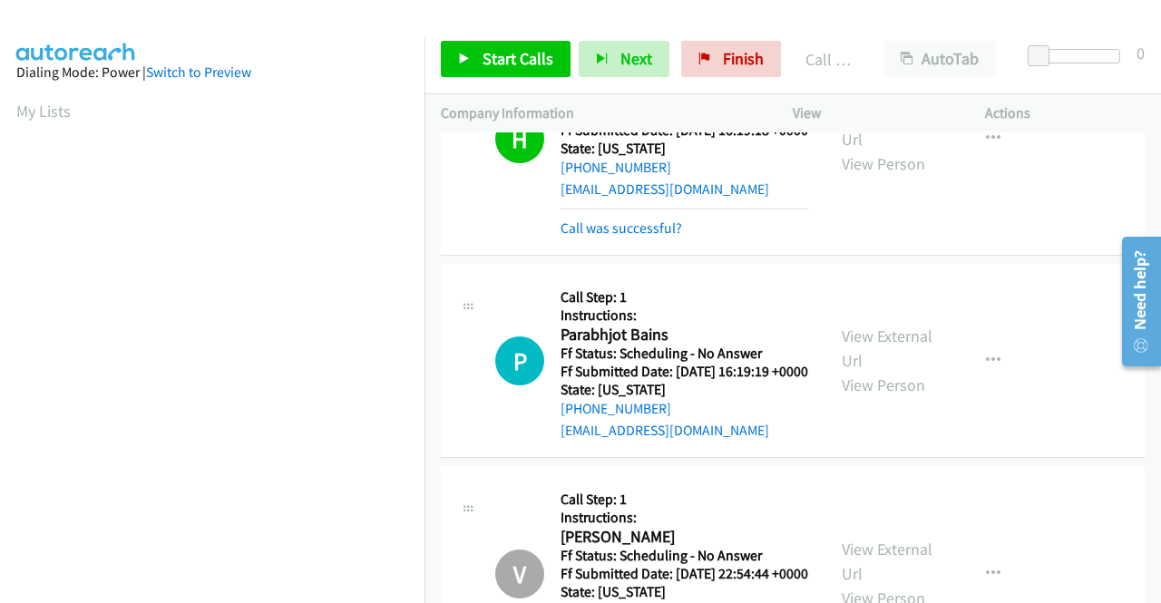
scroll to position [414, 0]
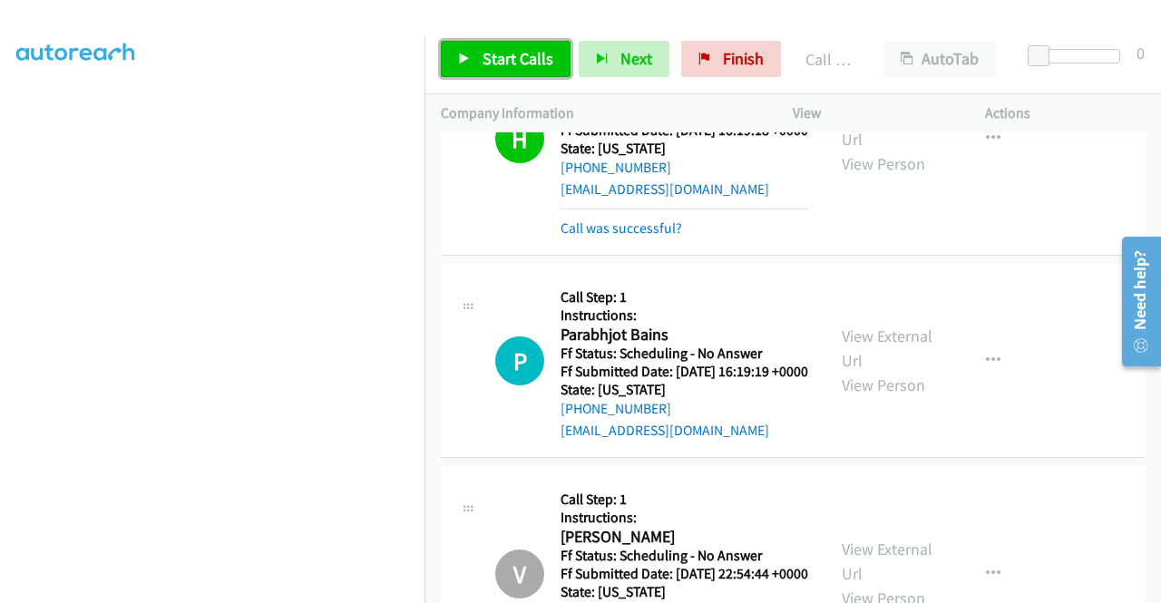
click at [518, 60] on span "Start Calls" at bounding box center [518, 58] width 71 height 21
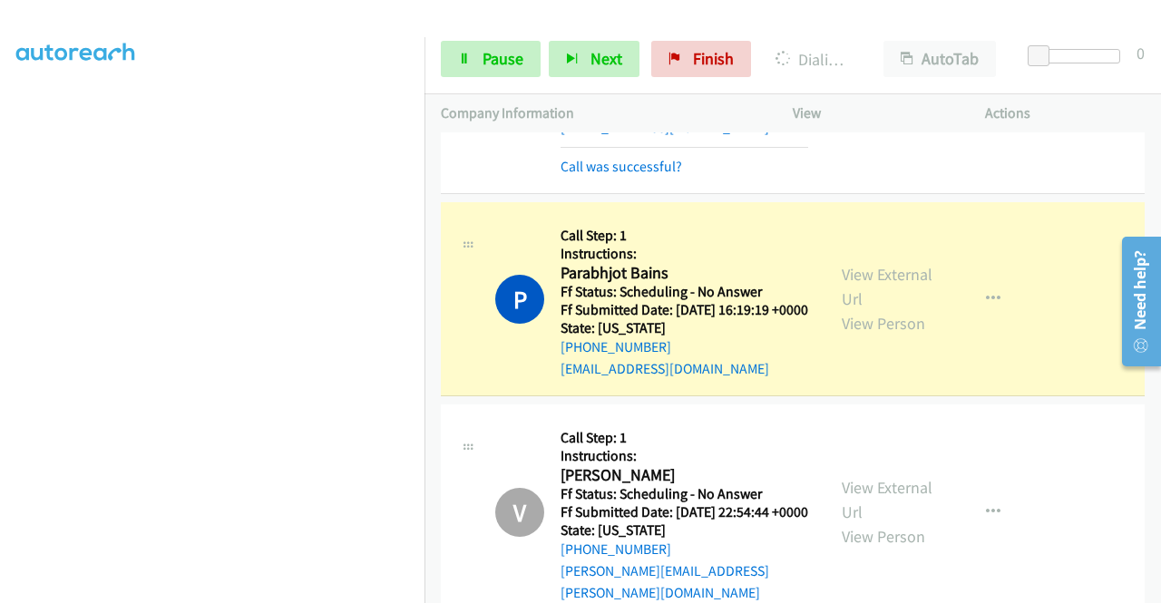
scroll to position [3266, 0]
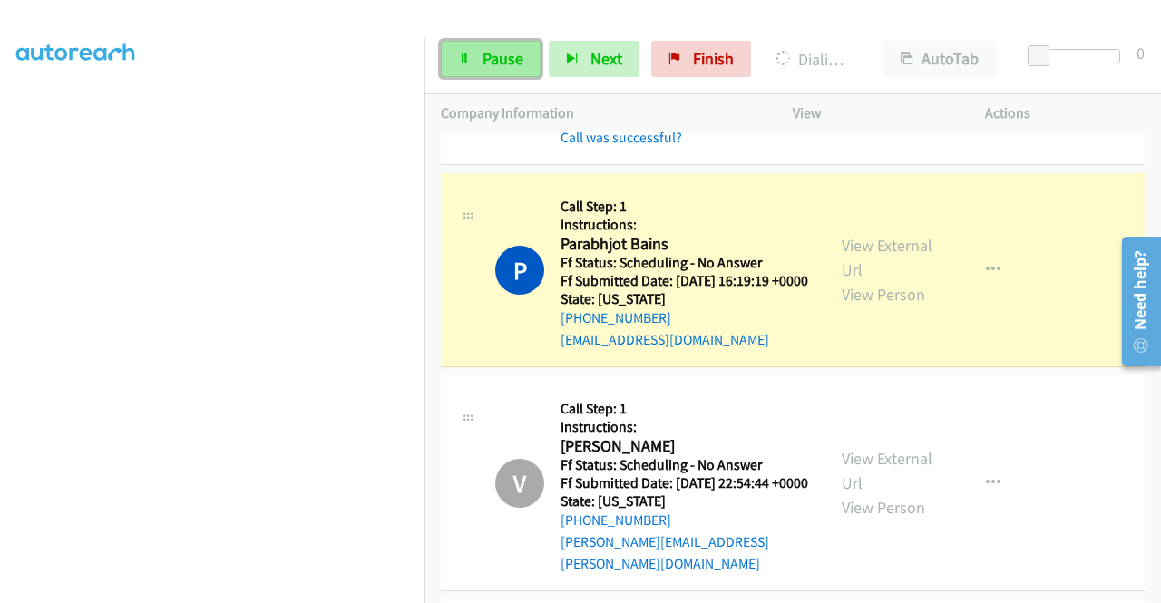
click at [514, 51] on span "Pause" at bounding box center [503, 58] width 41 height 21
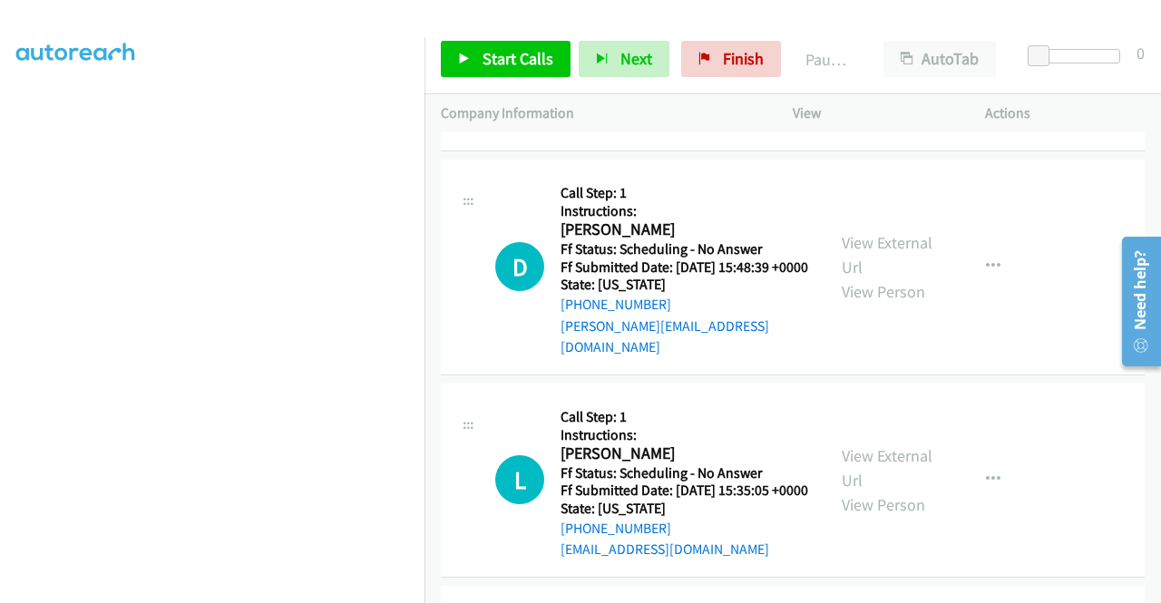
scroll to position [8722, 0]
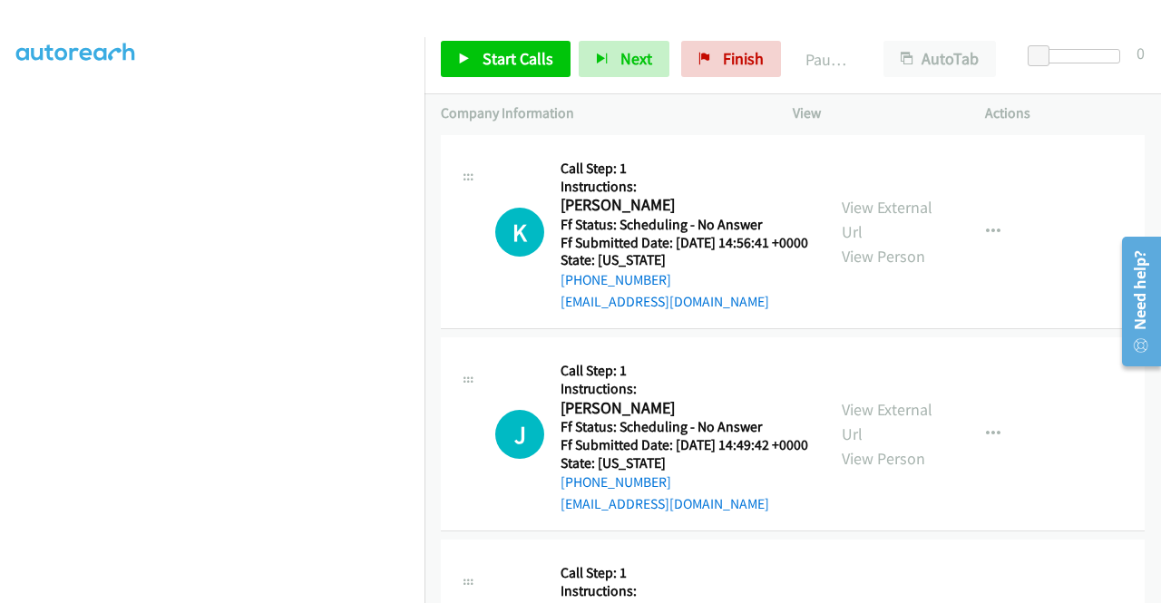
scroll to position [8903, 0]
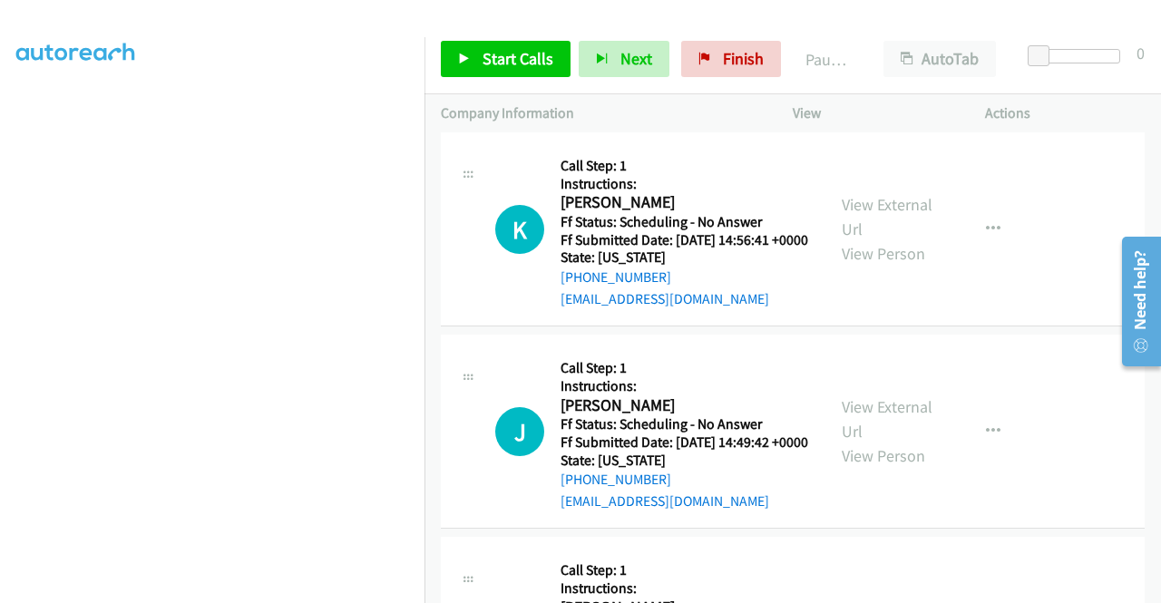
click at [862, 37] on link "View External Url" at bounding box center [887, 14] width 91 height 45
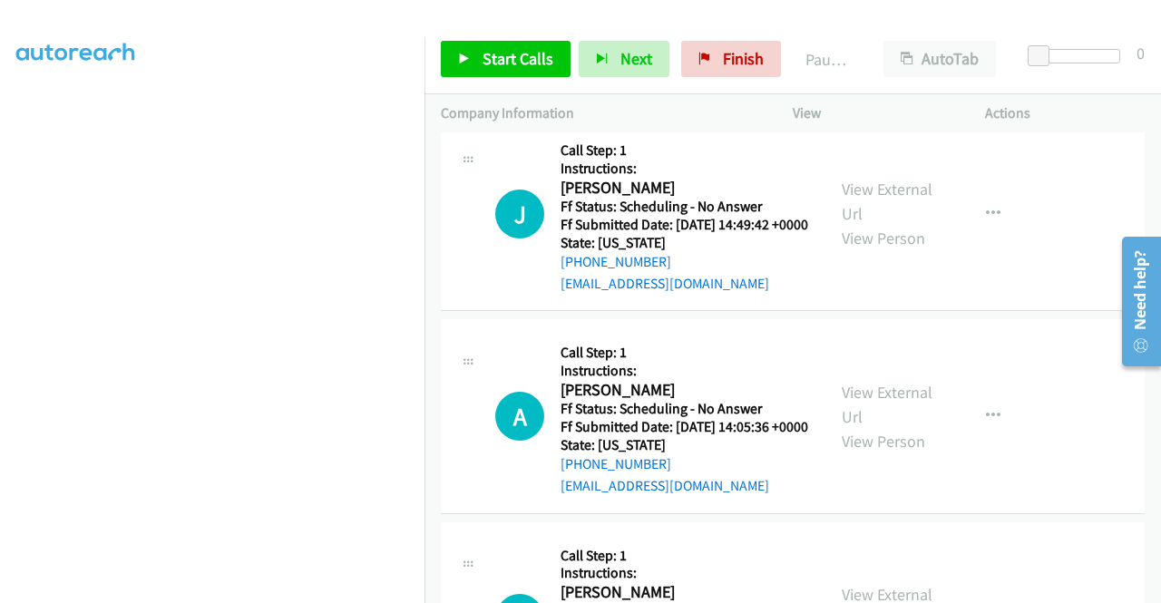
scroll to position [9176, 0]
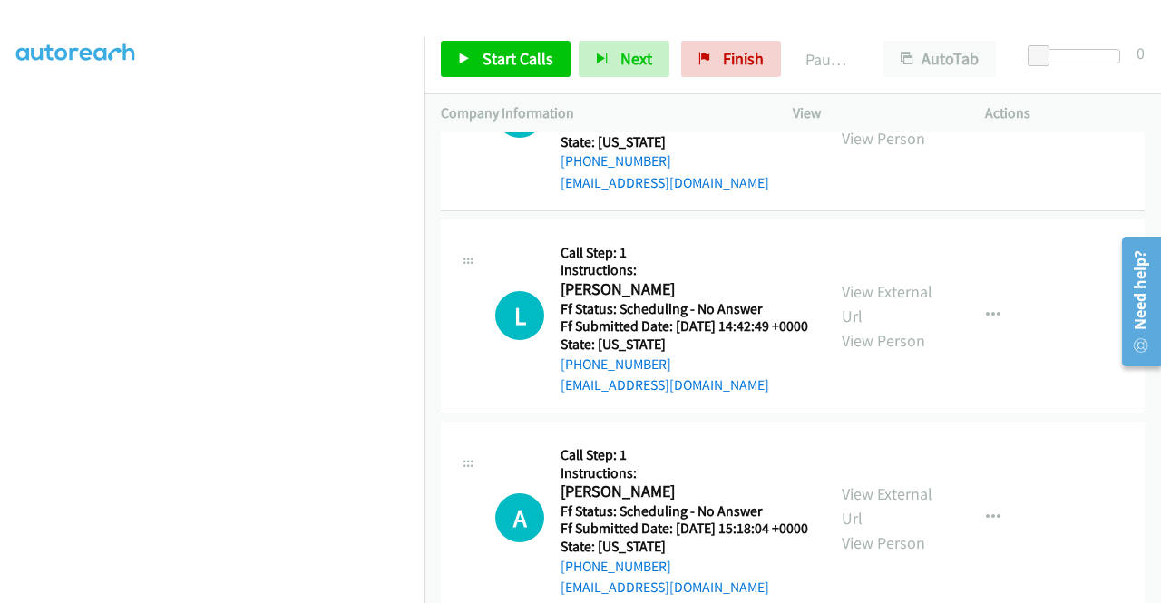
scroll to position [9448, 0]
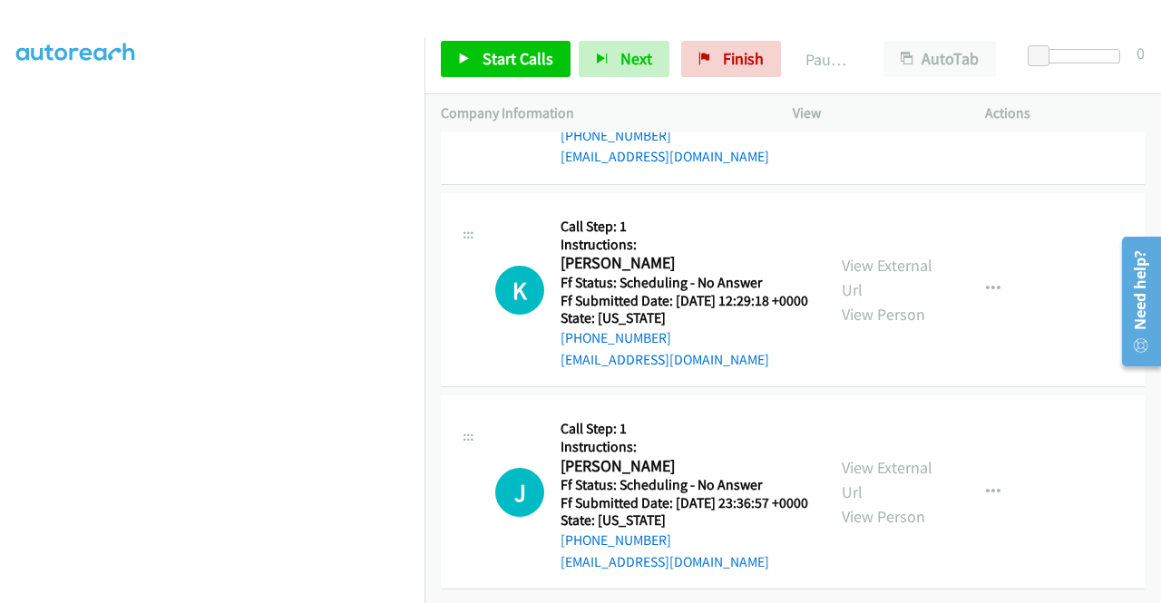
scroll to position [9992, 0]
click at [861, 98] on link "View External Url" at bounding box center [887, 75] width 91 height 45
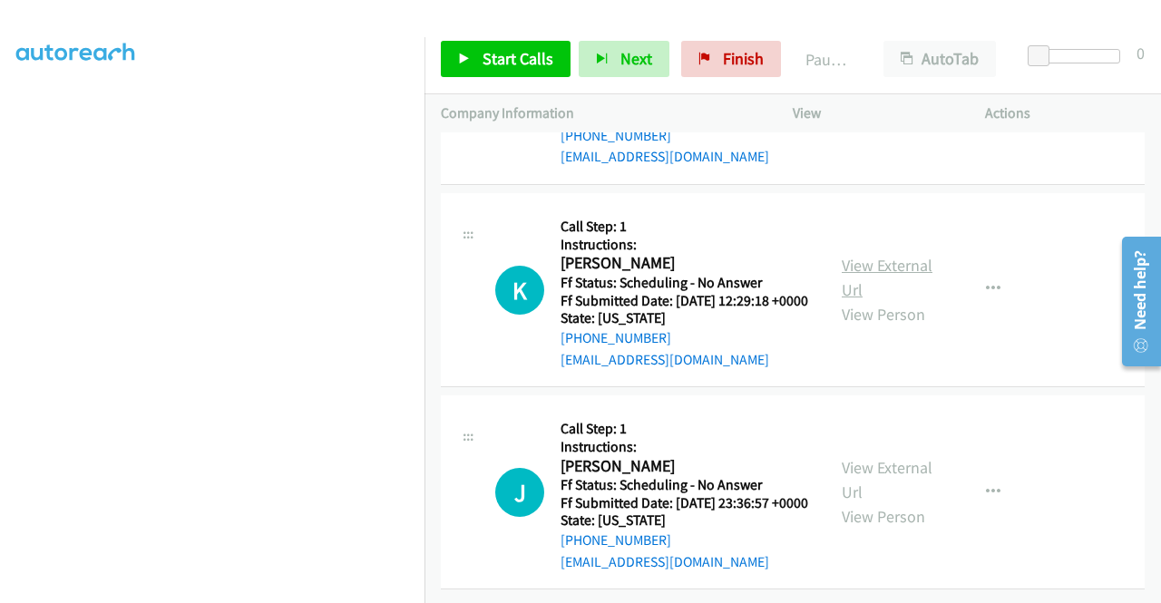
click at [852, 300] on link "View External Url" at bounding box center [887, 277] width 91 height 45
click at [892, 457] on link "View External Url" at bounding box center [887, 479] width 91 height 45
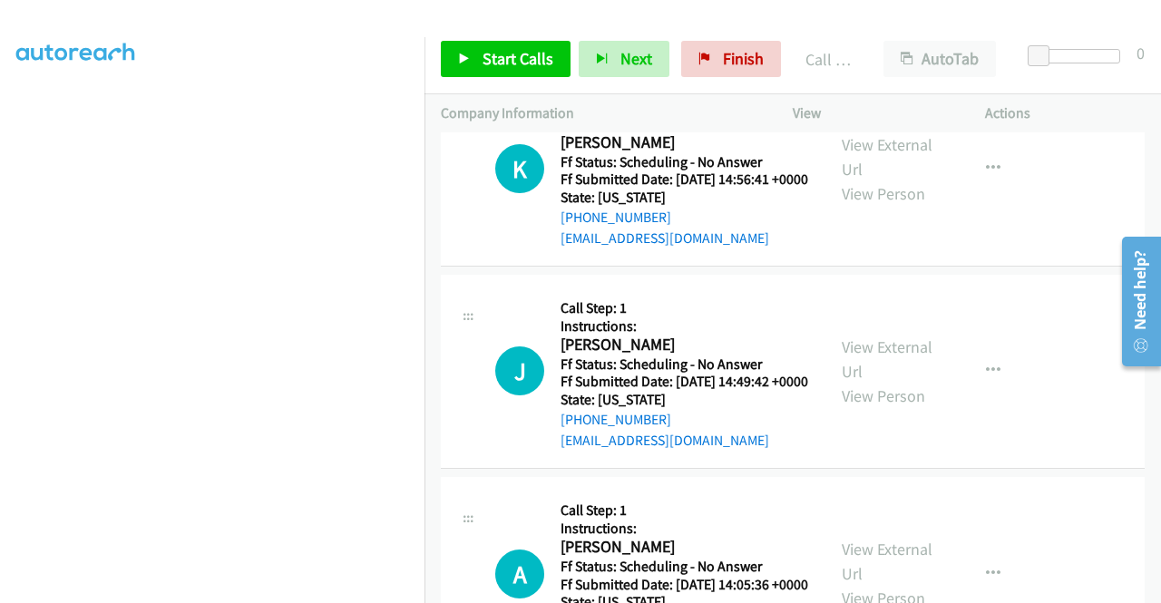
scroll to position [9032, 0]
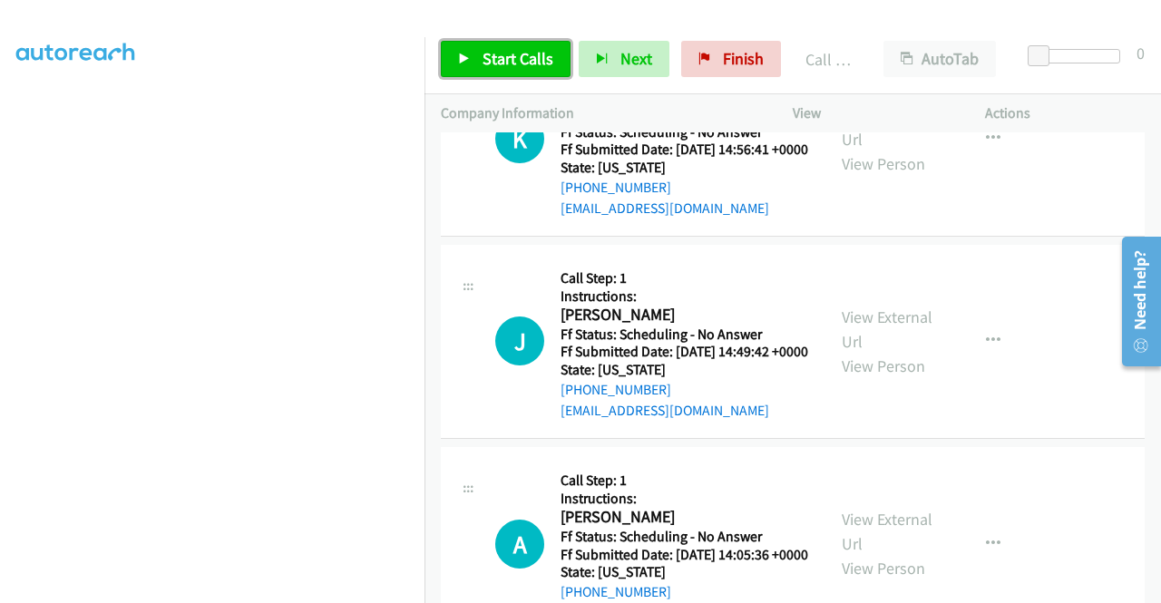
click at [487, 62] on span "Start Calls" at bounding box center [518, 58] width 71 height 21
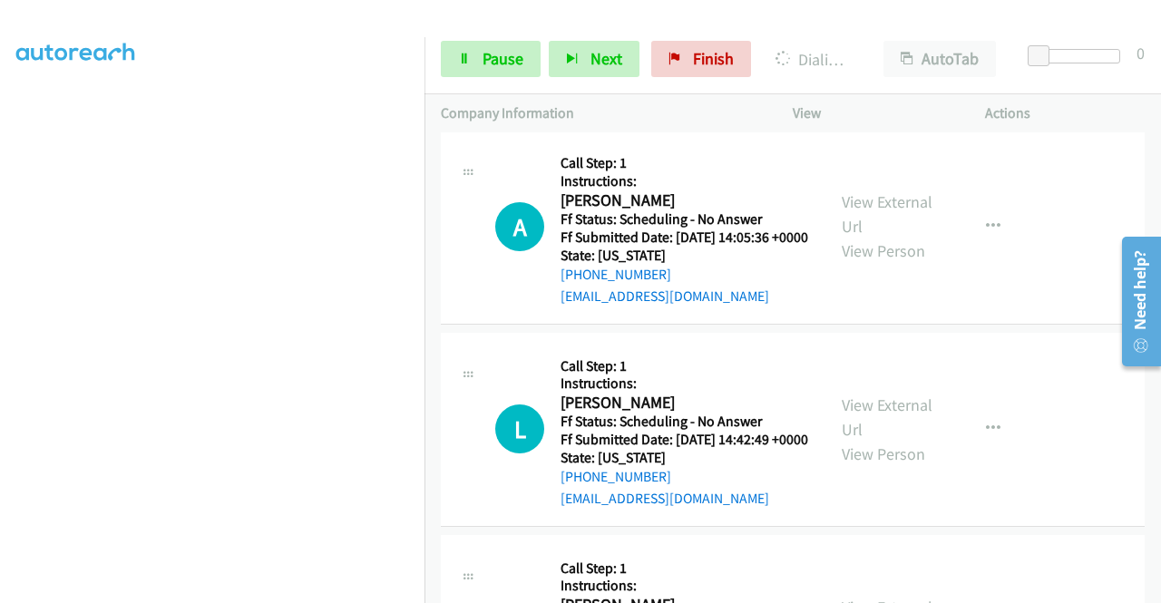
scroll to position [9486, 0]
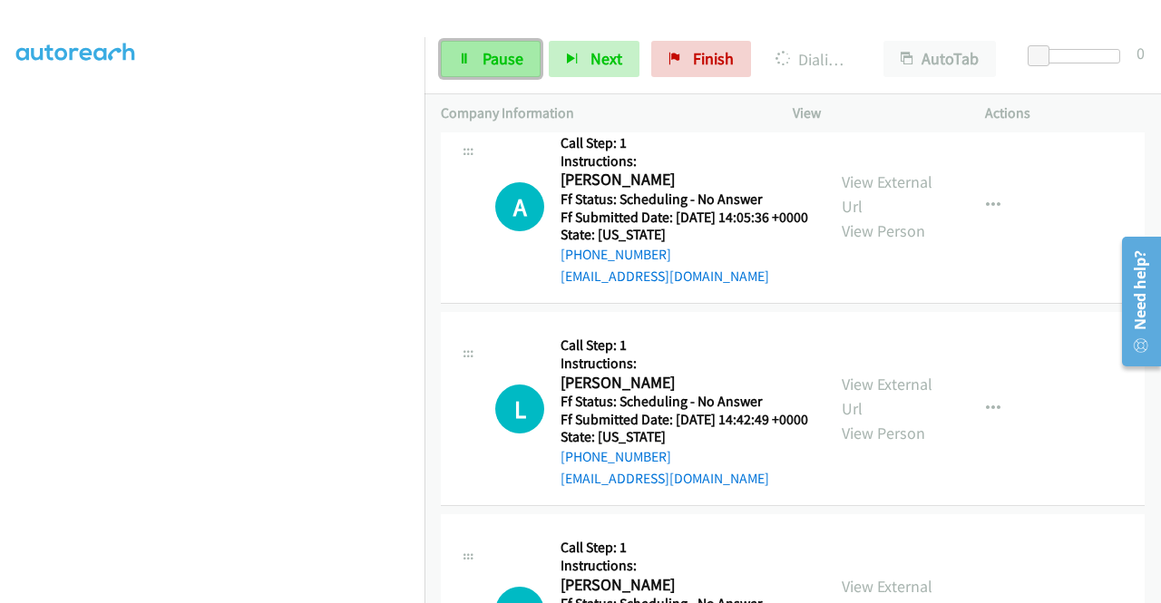
click at [502, 53] on span "Pause" at bounding box center [503, 58] width 41 height 21
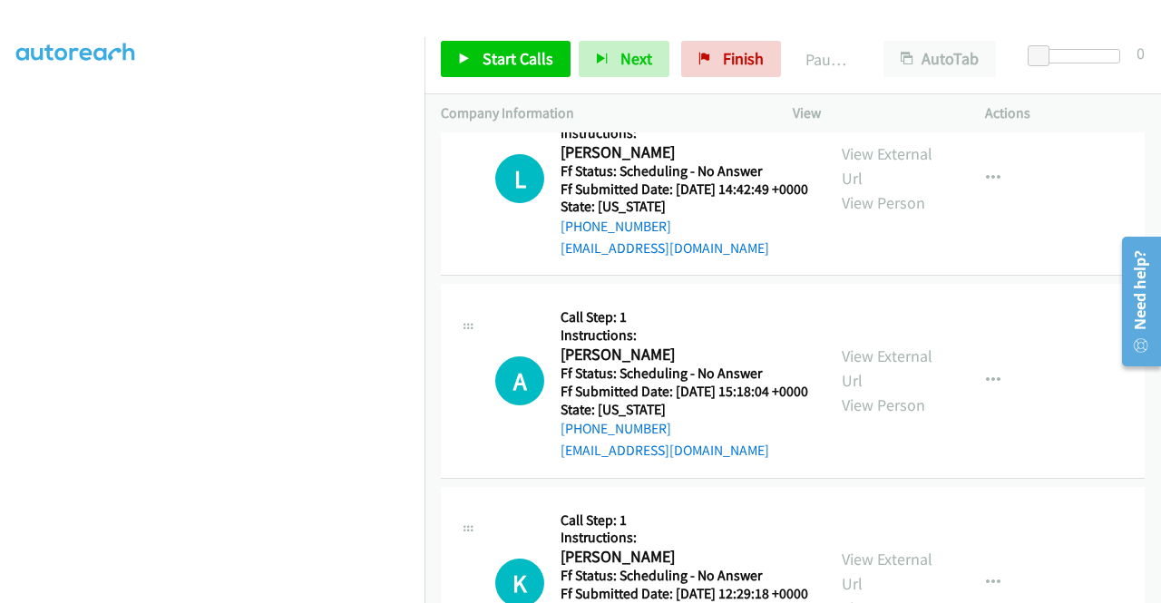
scroll to position [9758, 0]
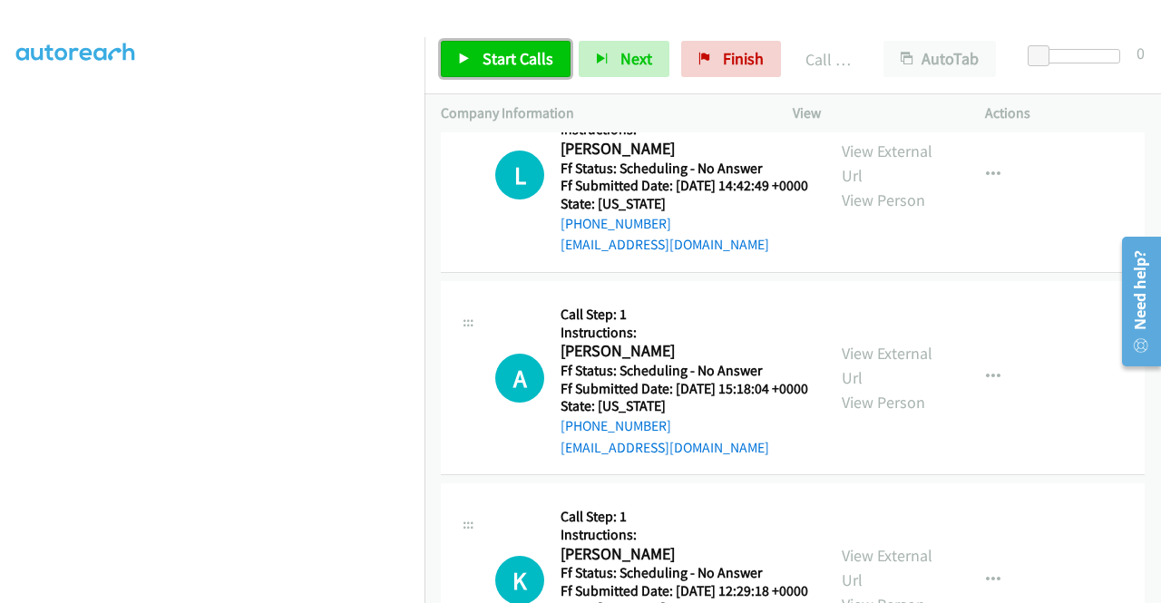
click at [506, 57] on span "Start Calls" at bounding box center [518, 58] width 71 height 21
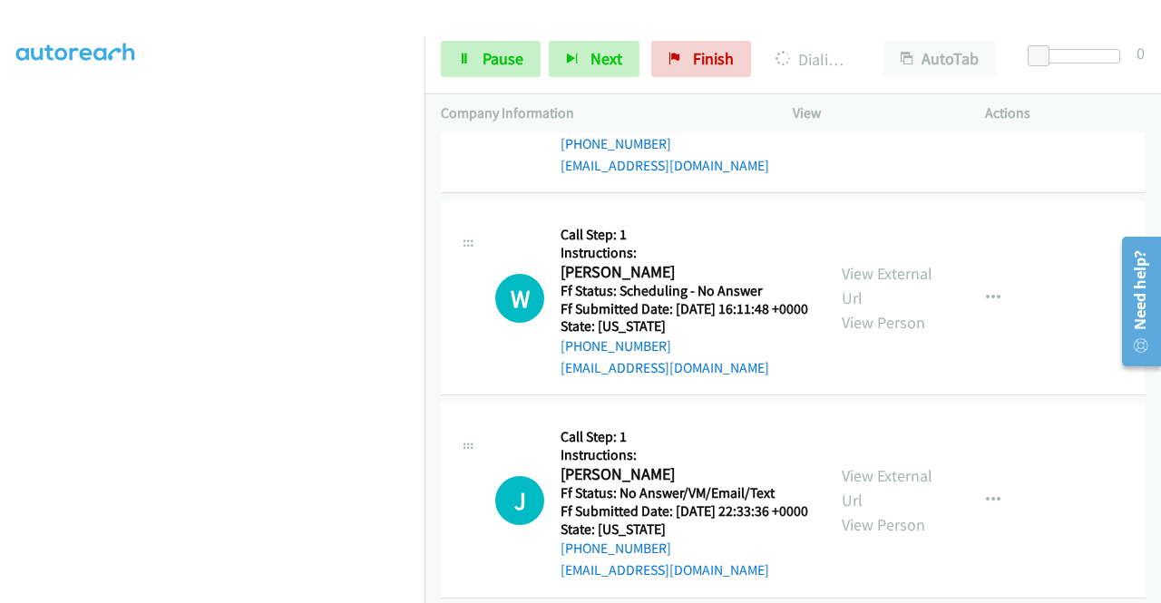
scroll to position [10575, 0]
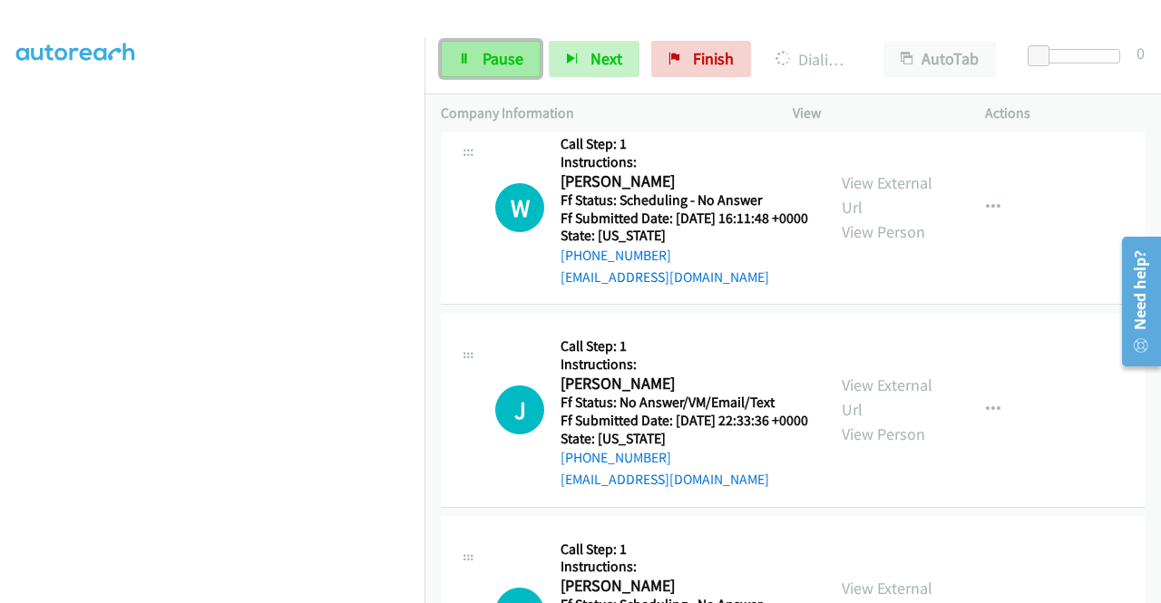
click at [497, 63] on span "Pause" at bounding box center [503, 58] width 41 height 21
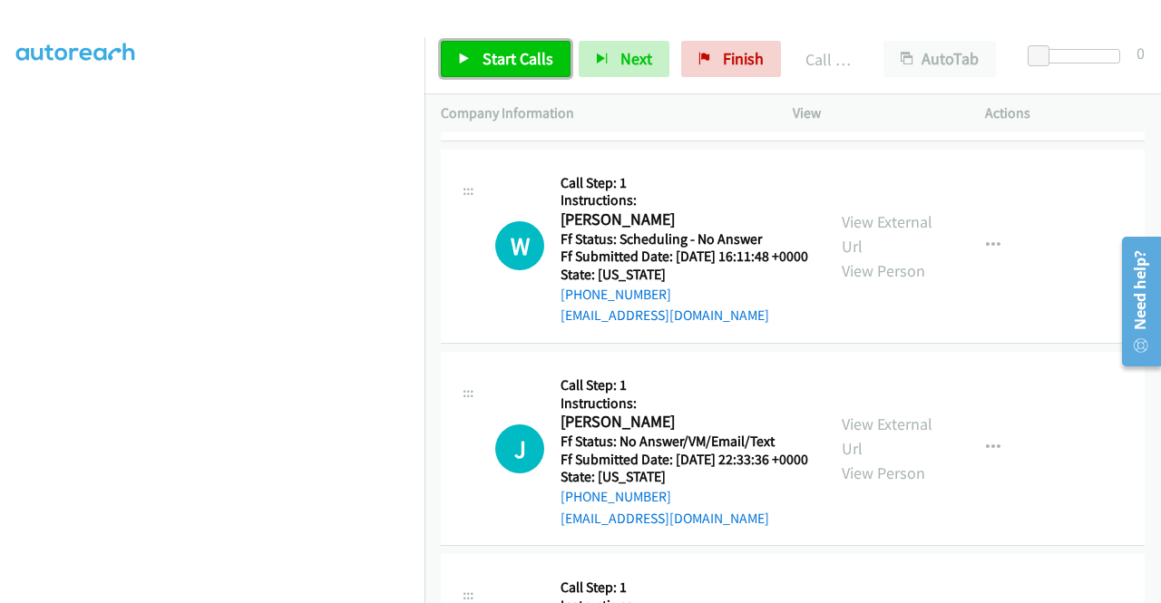
click at [493, 48] on span "Start Calls" at bounding box center [518, 58] width 71 height 21
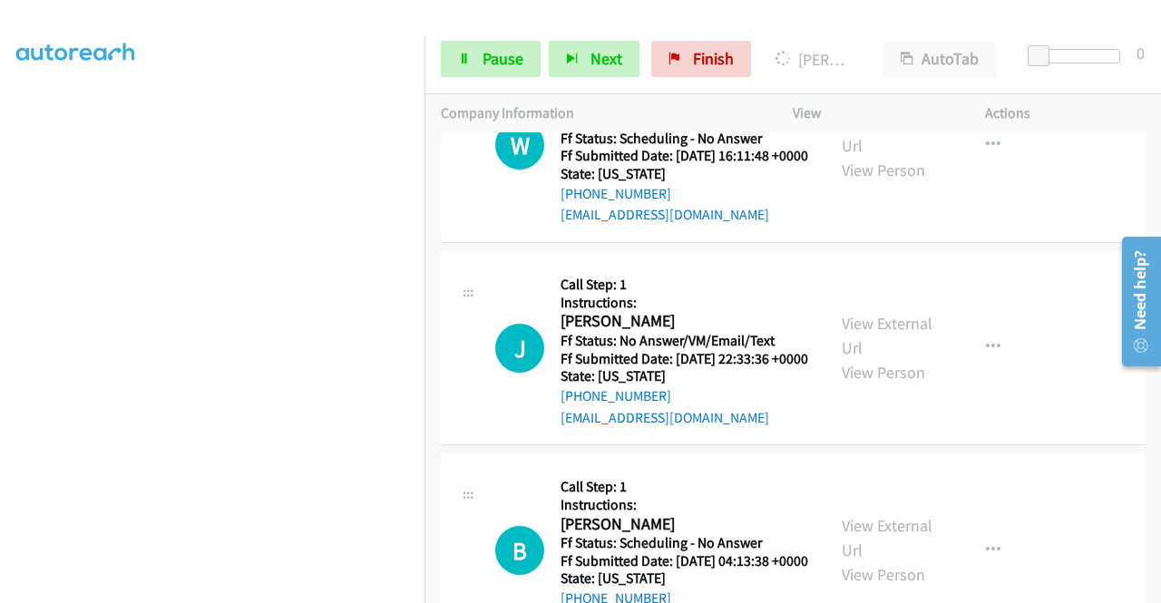
scroll to position [10756, 0]
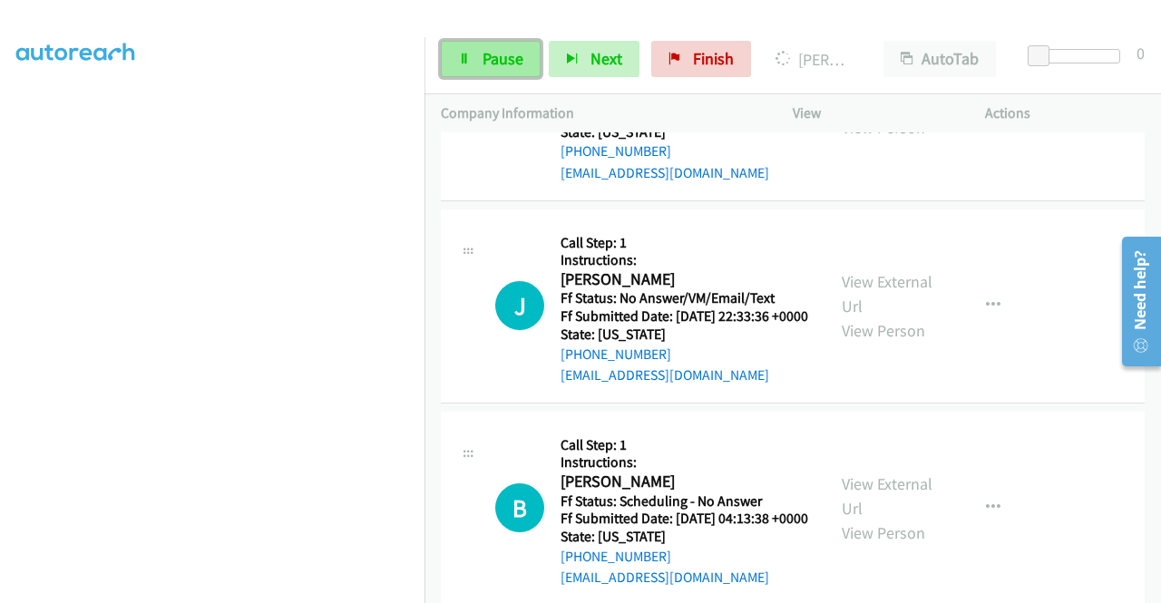
click at [514, 64] on span "Pause" at bounding box center [503, 58] width 41 height 21
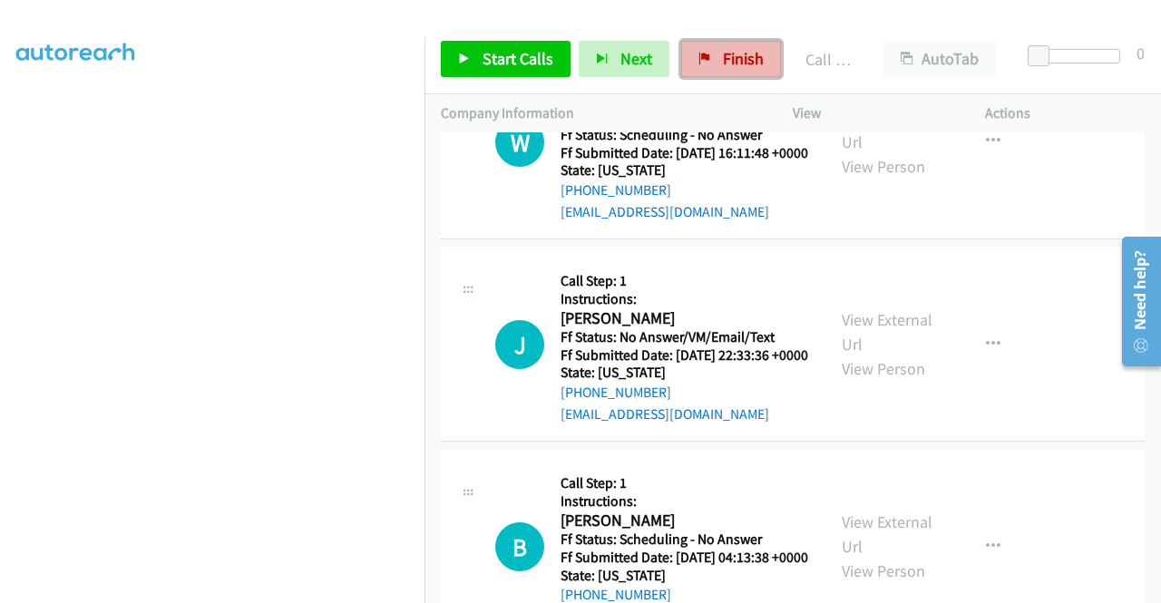
click at [704, 59] on icon at bounding box center [705, 60] width 13 height 13
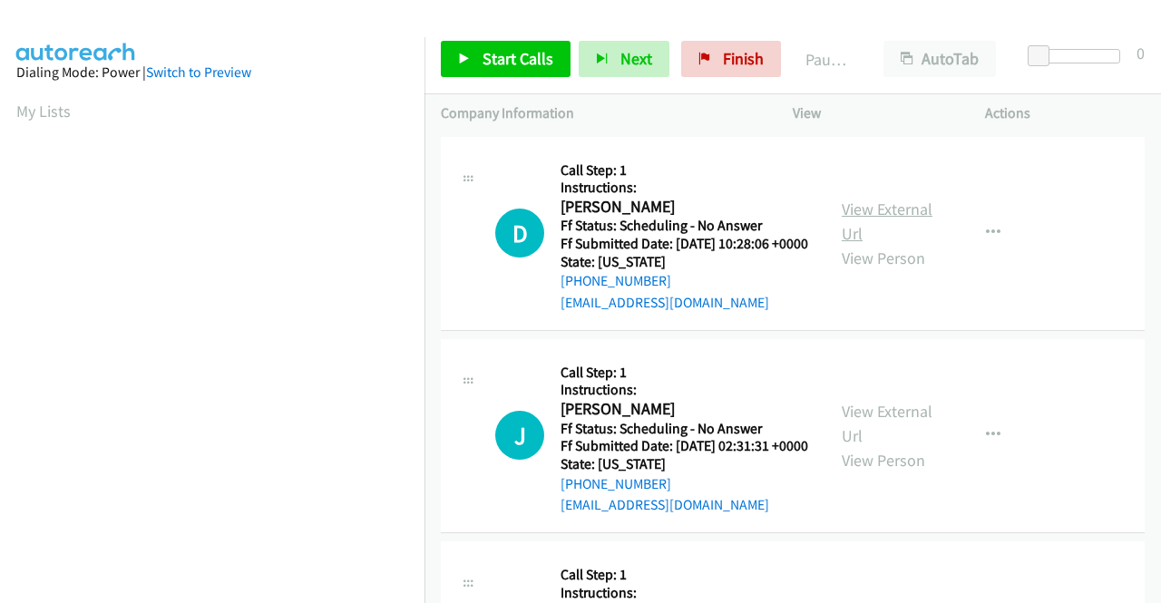
click at [900, 217] on link "View External Url" at bounding box center [887, 221] width 91 height 45
click at [887, 439] on link "View External Url" at bounding box center [887, 423] width 91 height 45
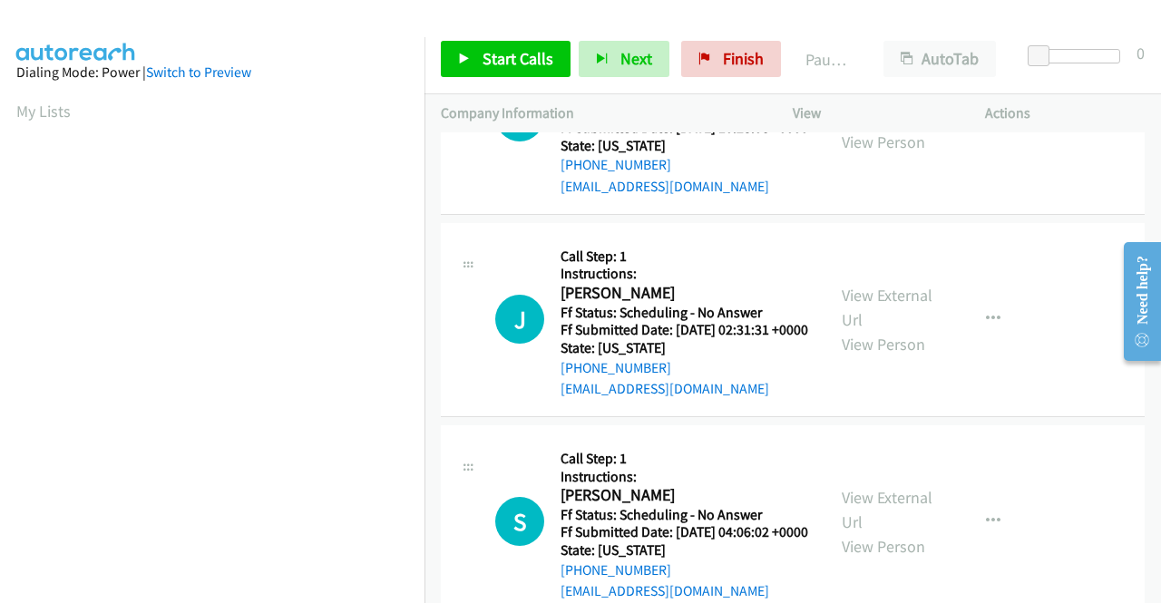
scroll to position [272, 0]
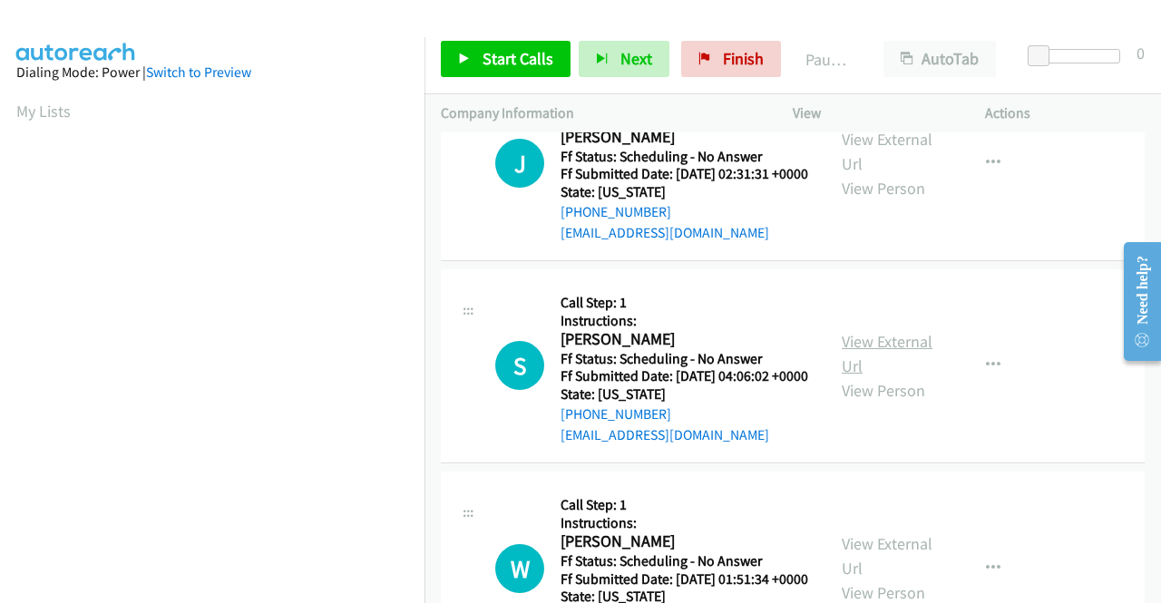
drag, startPoint x: 910, startPoint y: 415, endPoint x: 905, endPoint y: 384, distance: 31.3
click at [910, 403] on div "View External Url View Person" at bounding box center [889, 365] width 94 height 73
click at [904, 377] on link "View External Url" at bounding box center [887, 353] width 91 height 45
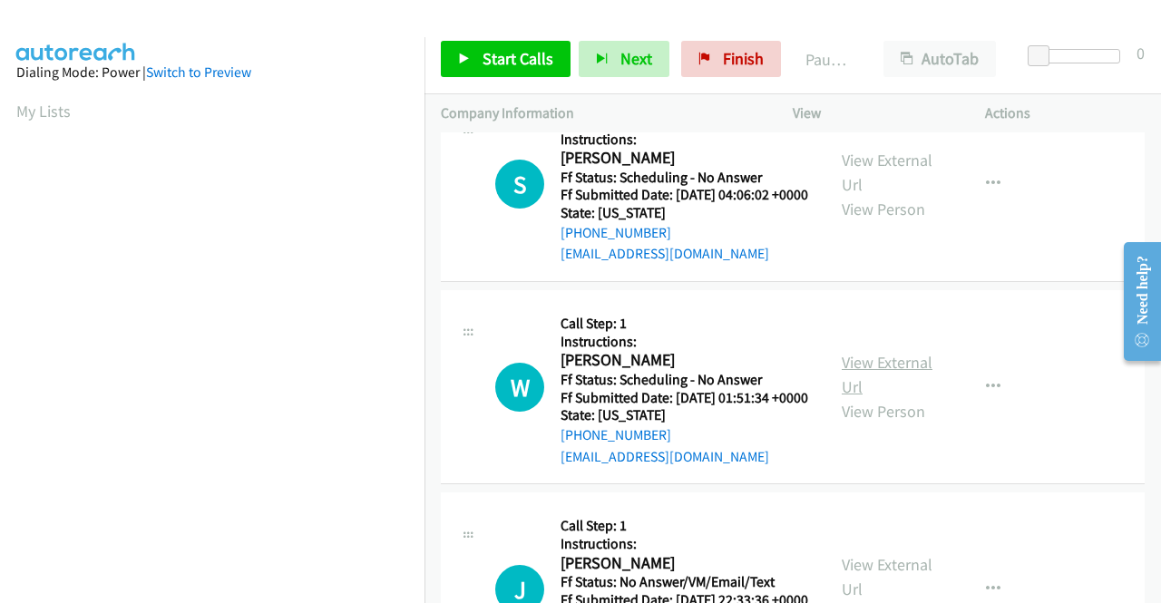
click at [905, 397] on link "View External Url" at bounding box center [887, 374] width 91 height 45
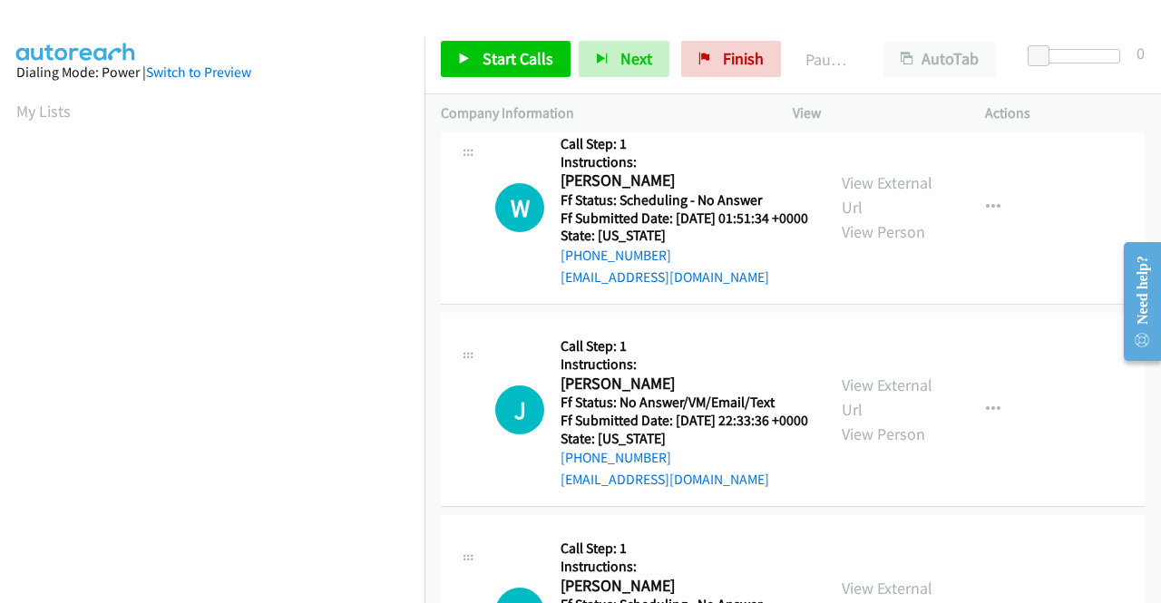
scroll to position [635, 0]
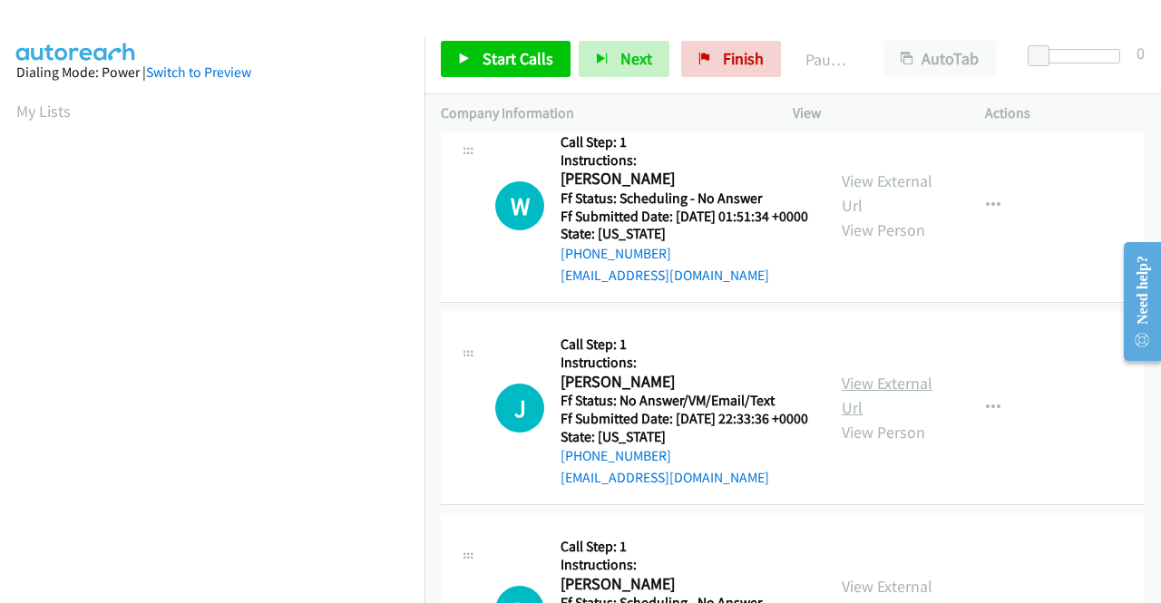
click at [884, 418] on link "View External Url" at bounding box center [887, 395] width 91 height 45
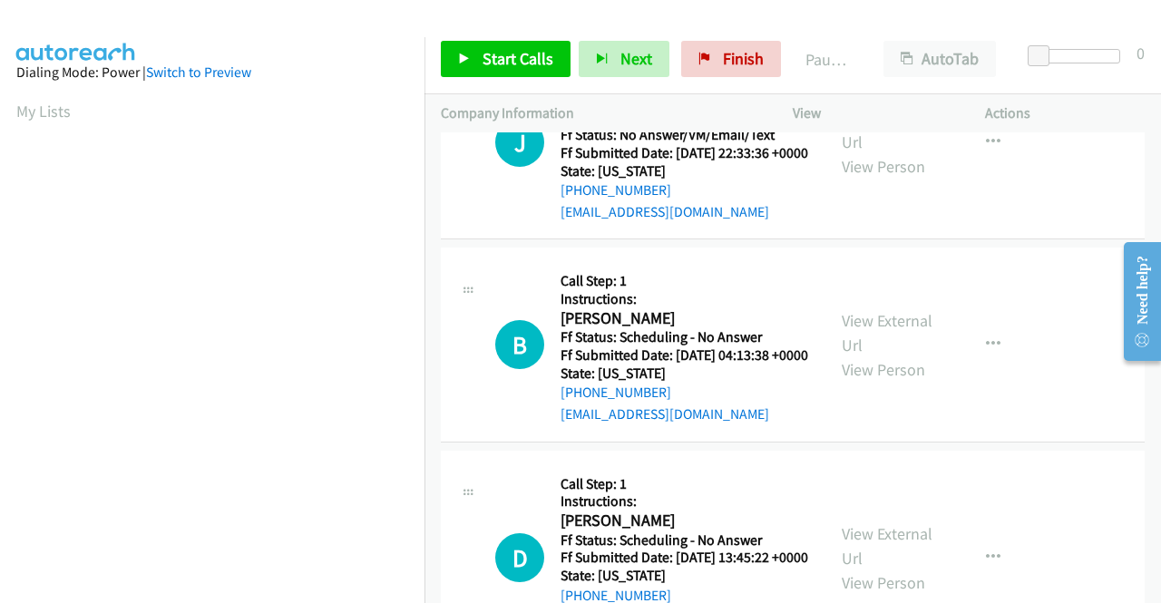
scroll to position [907, 0]
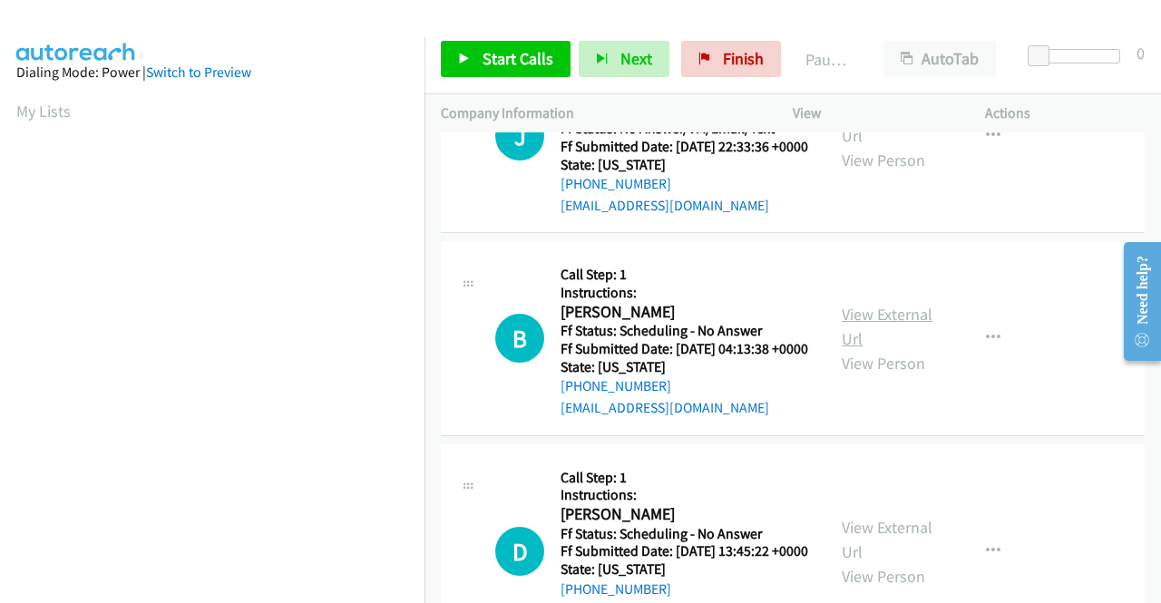
click at [886, 349] on link "View External Url" at bounding box center [887, 326] width 91 height 45
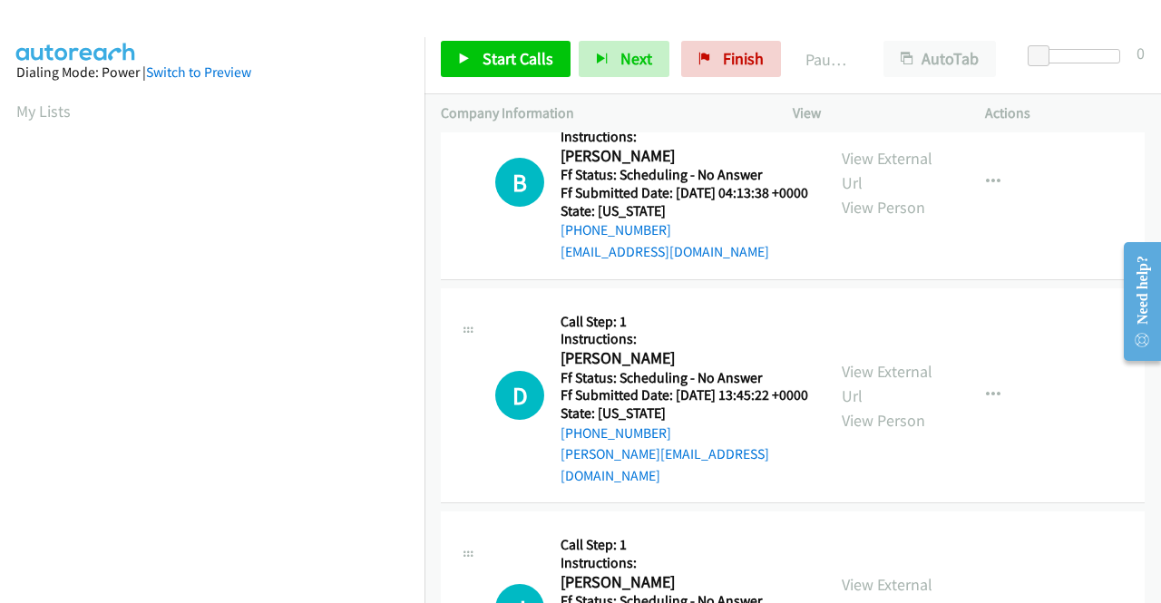
scroll to position [1179, 0]
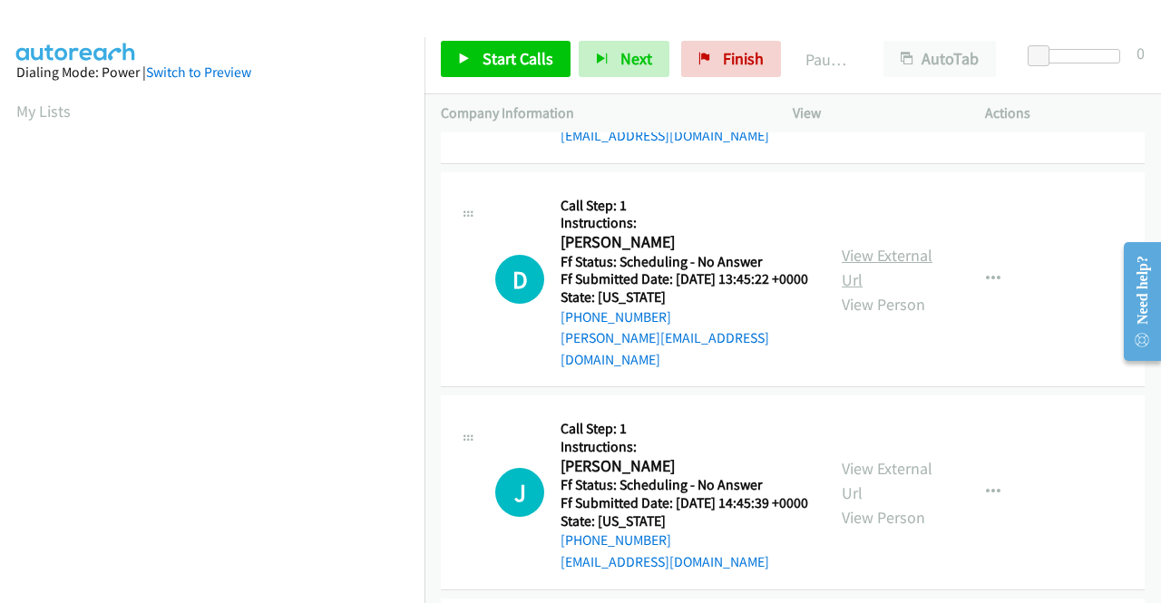
click at [861, 290] on link "View External Url" at bounding box center [887, 267] width 91 height 45
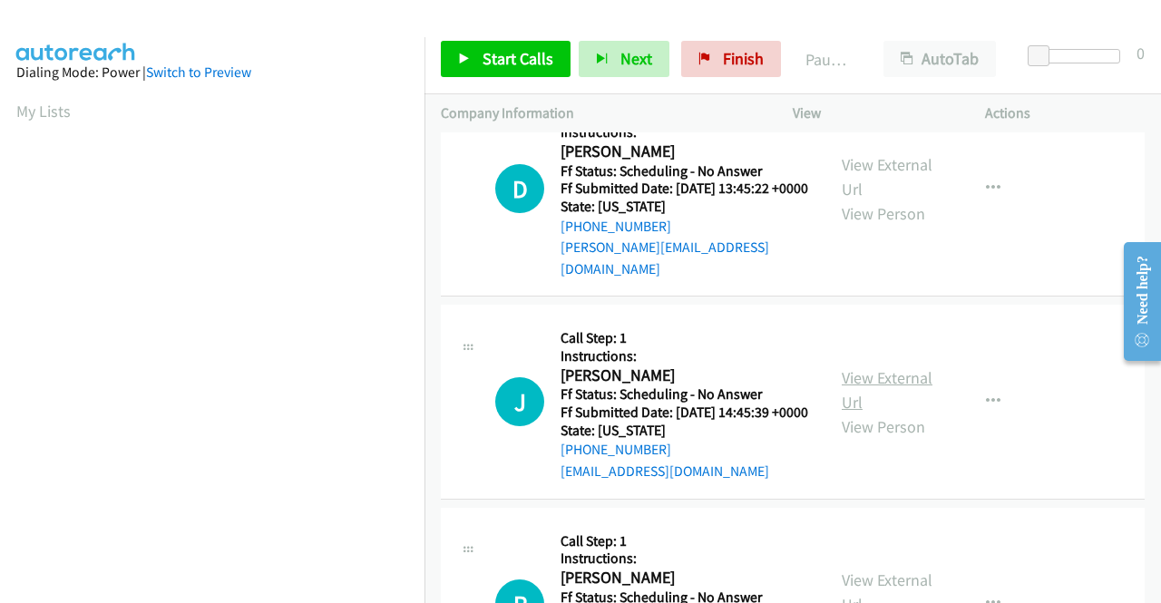
click at [880, 413] on link "View External Url" at bounding box center [887, 389] width 91 height 45
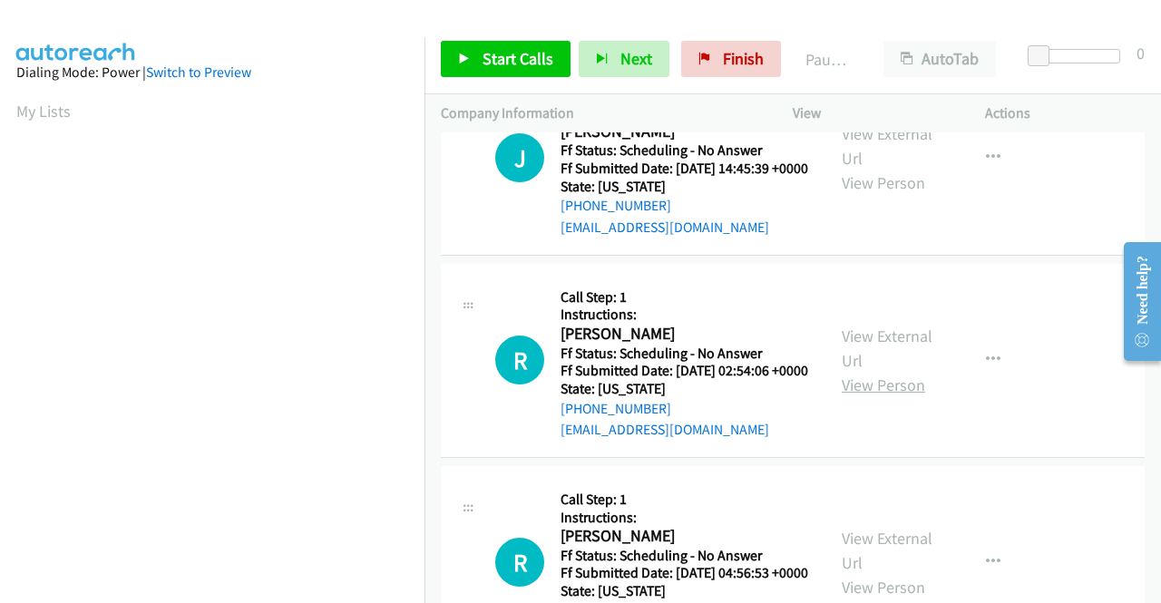
scroll to position [1542, 0]
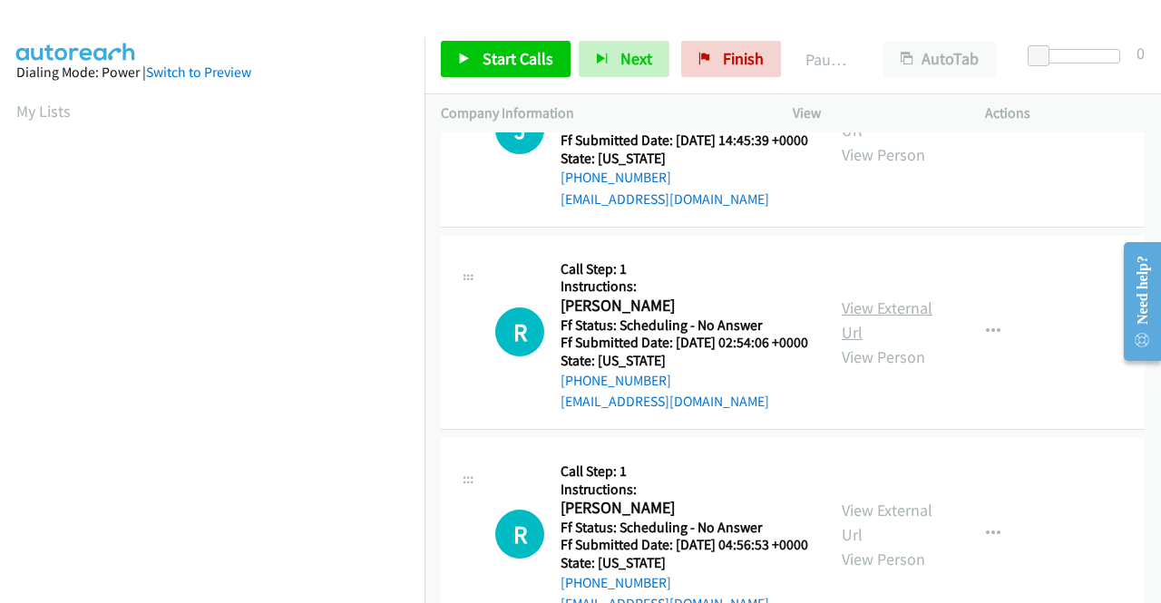
click at [900, 343] on link "View External Url" at bounding box center [887, 320] width 91 height 45
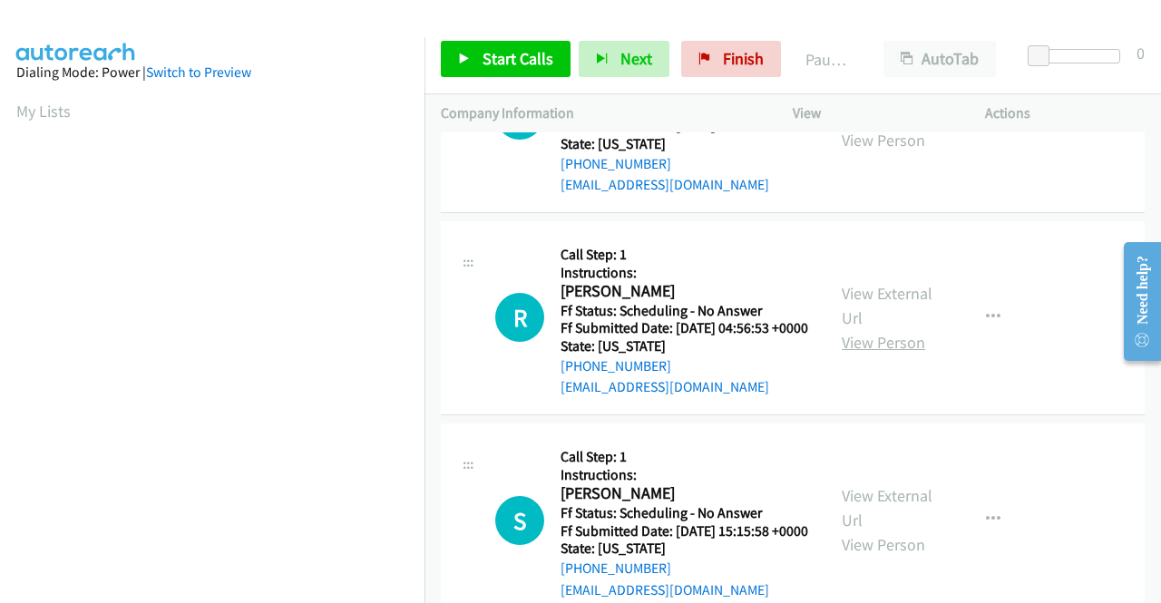
scroll to position [1815, 0]
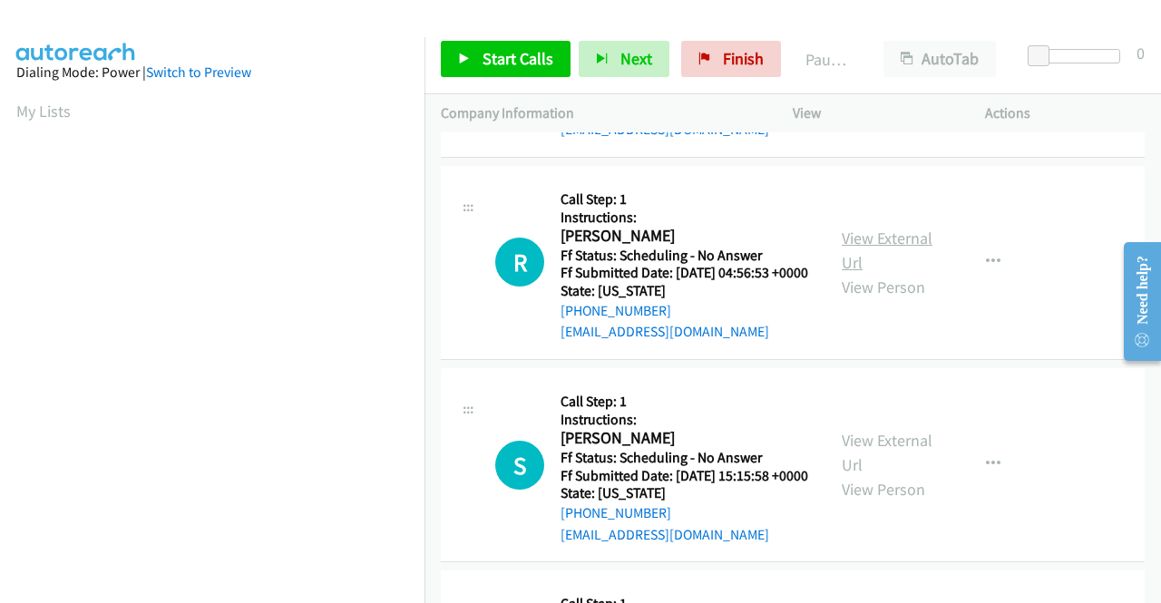
click at [862, 273] on link "View External Url" at bounding box center [887, 250] width 91 height 45
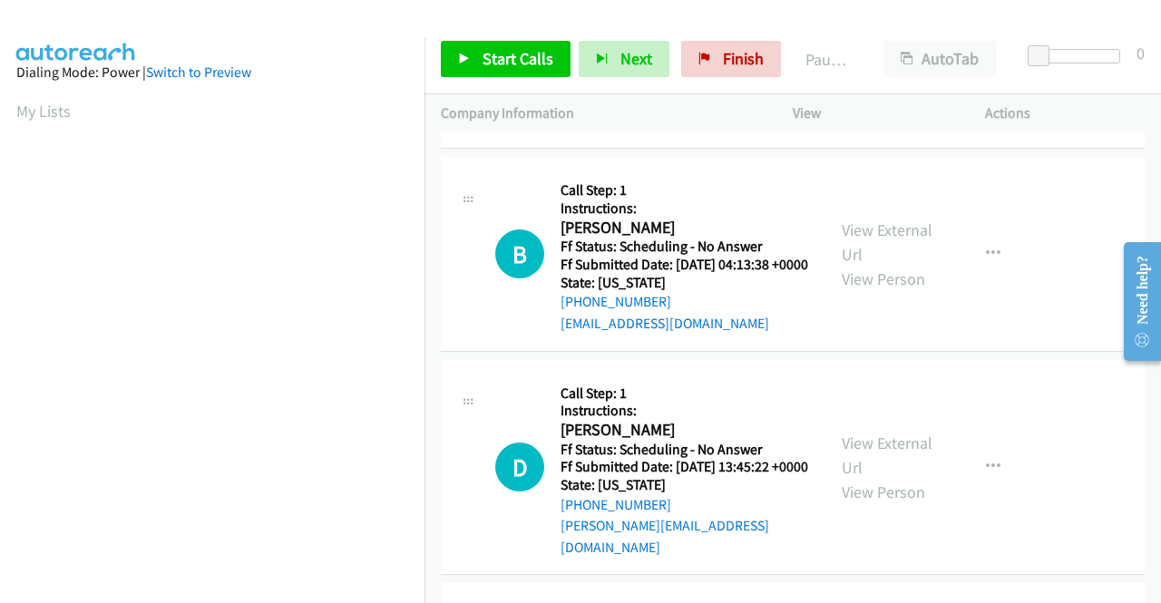
scroll to position [0, 0]
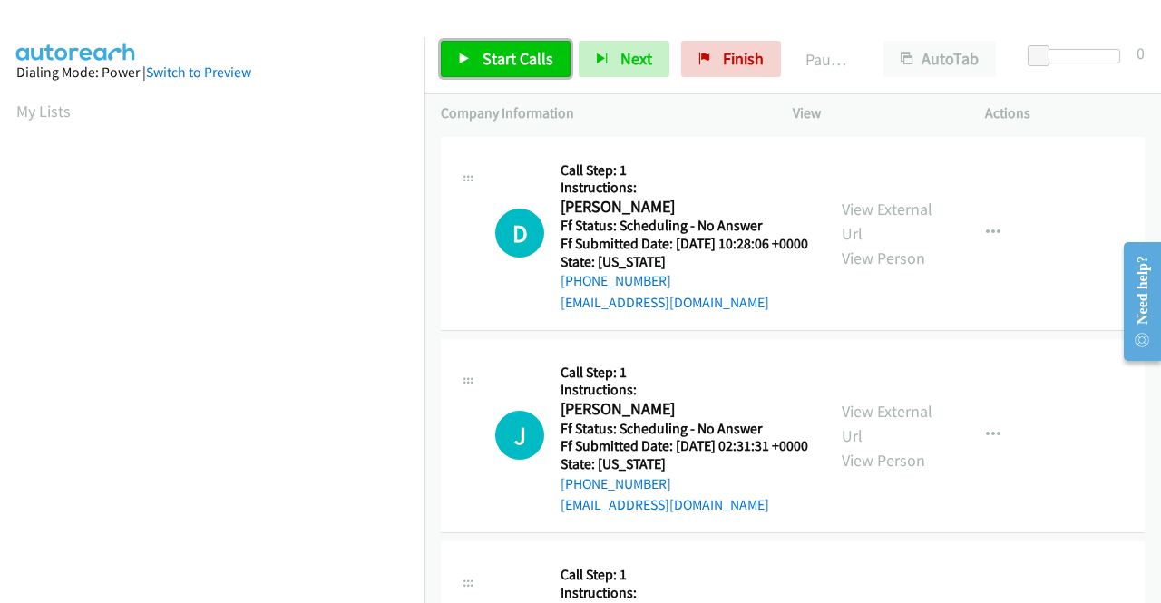
click at [526, 49] on span "Start Calls" at bounding box center [518, 58] width 71 height 21
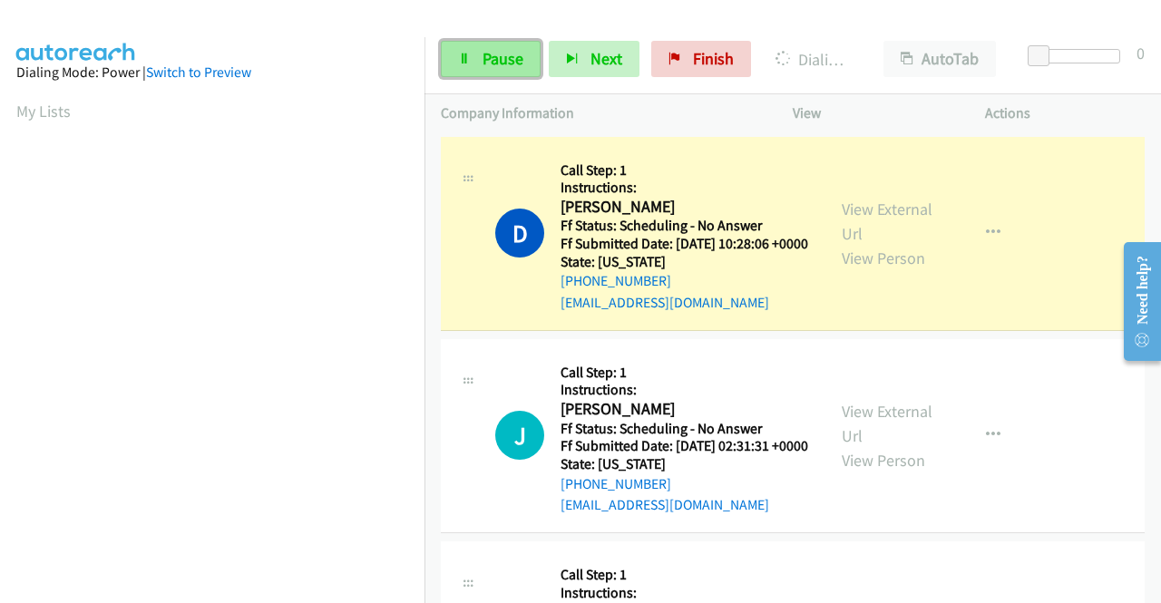
click at [474, 63] on link "Pause" at bounding box center [491, 59] width 100 height 36
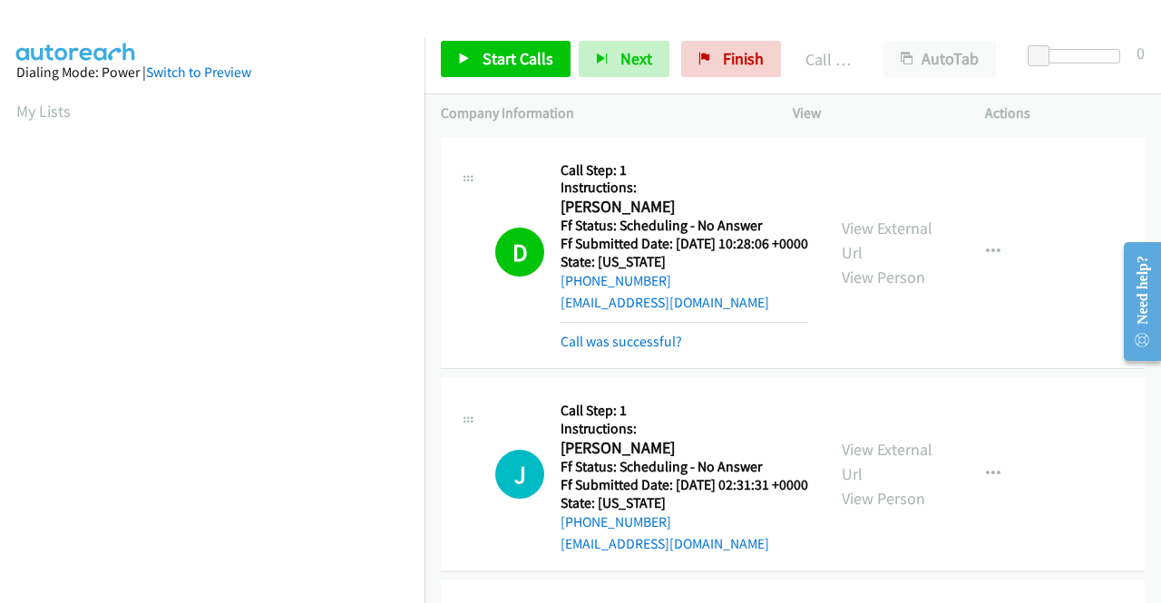
scroll to position [414, 0]
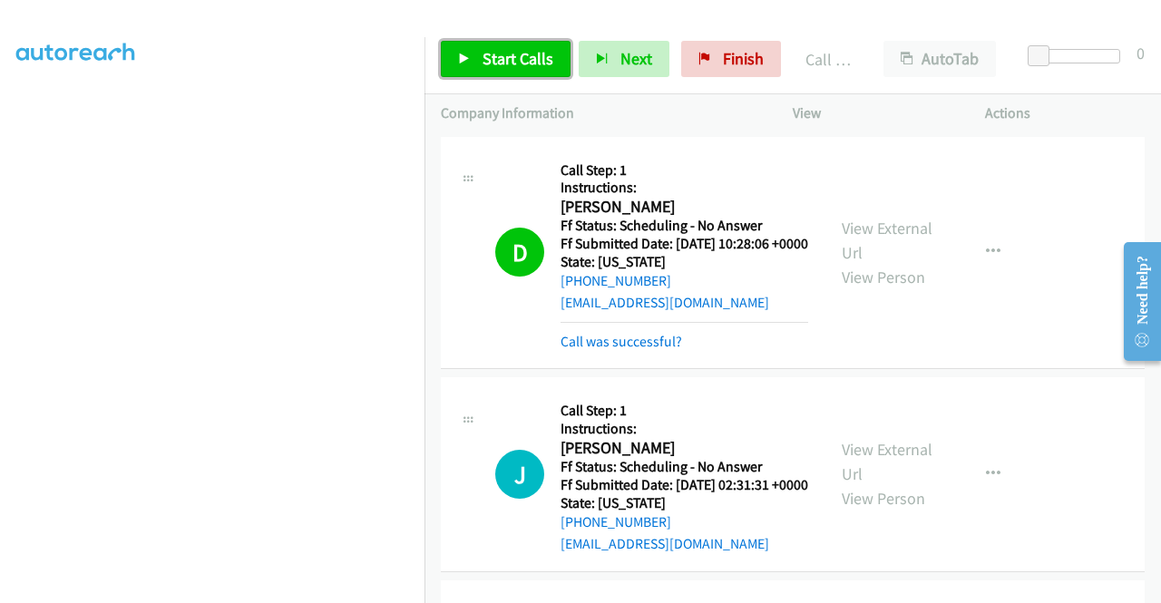
click at [484, 49] on span "Start Calls" at bounding box center [518, 58] width 71 height 21
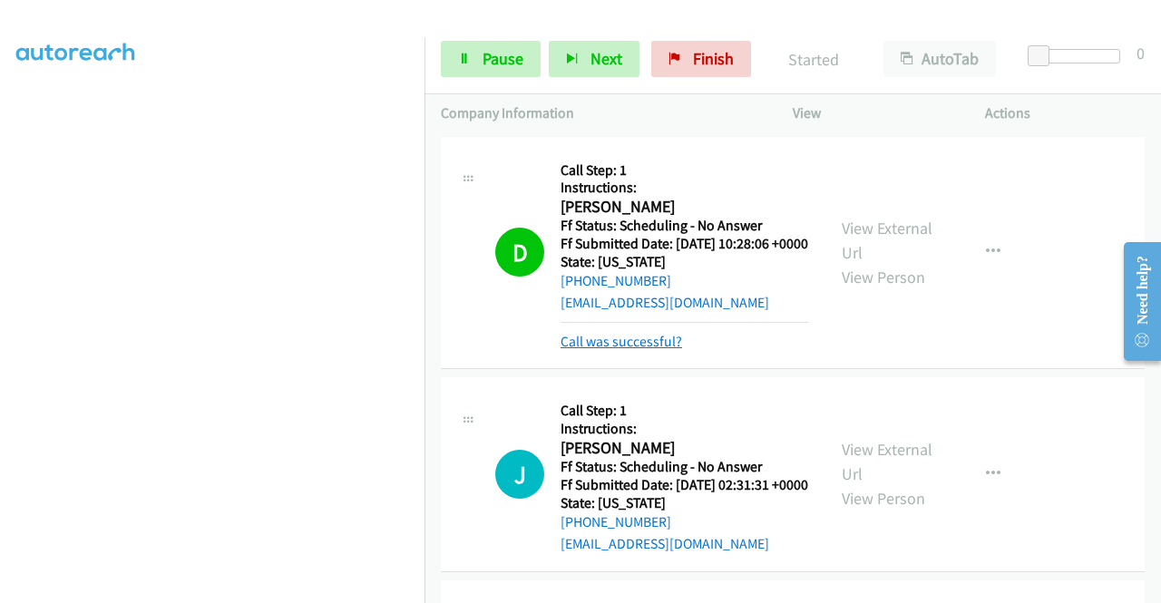
click at [637, 350] on link "Call was successful?" at bounding box center [622, 341] width 122 height 17
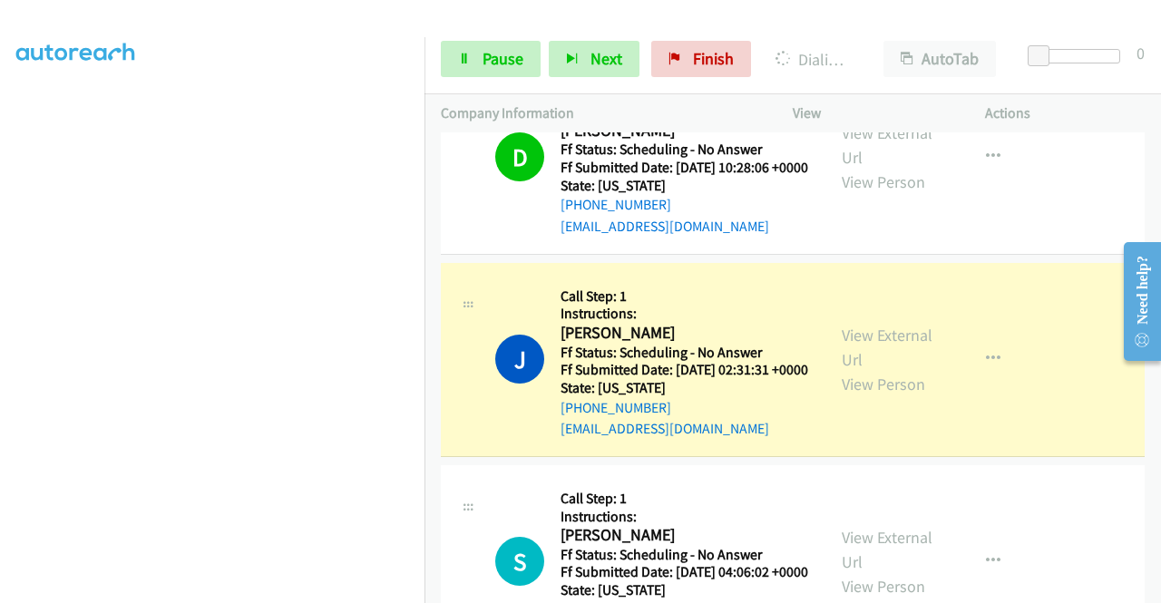
scroll to position [181, 0]
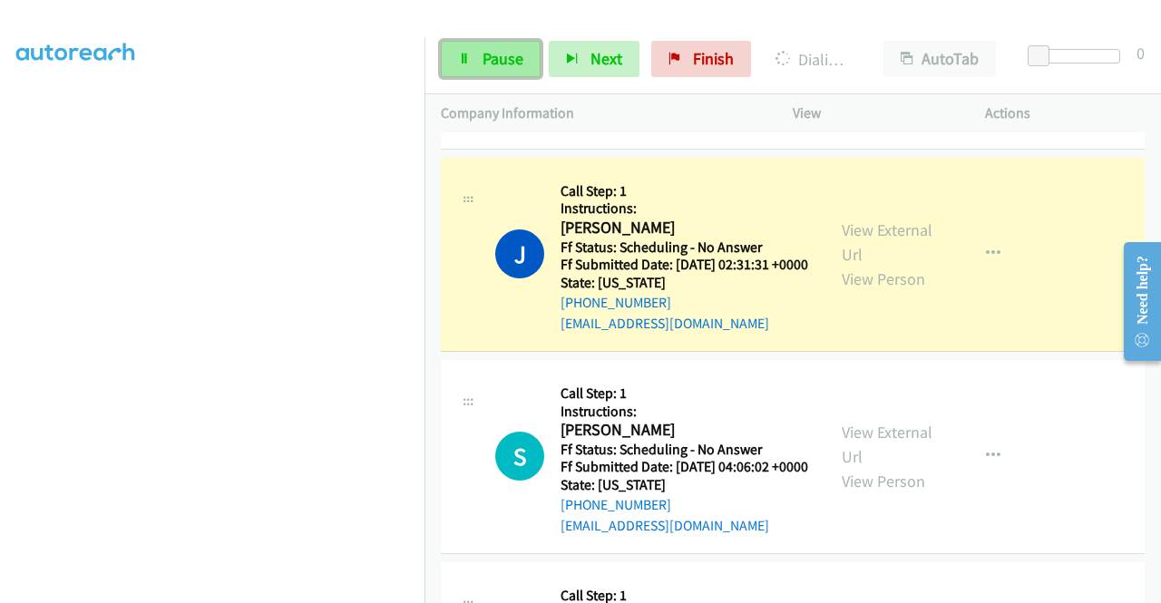
click at [483, 64] on span "Pause" at bounding box center [503, 58] width 41 height 21
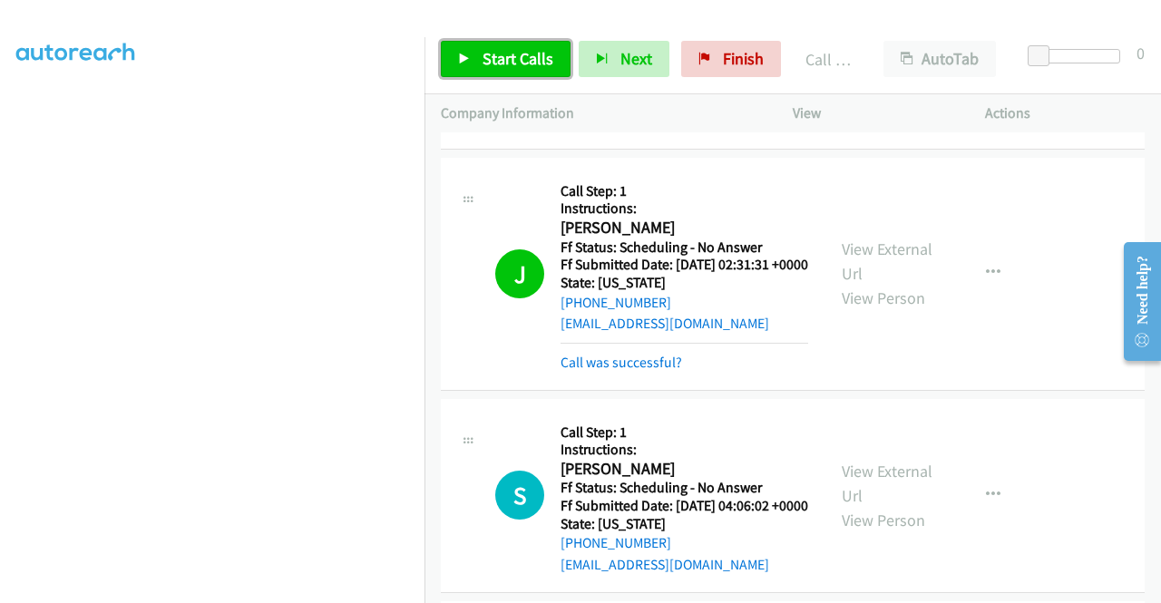
click at [531, 65] on span "Start Calls" at bounding box center [518, 58] width 71 height 21
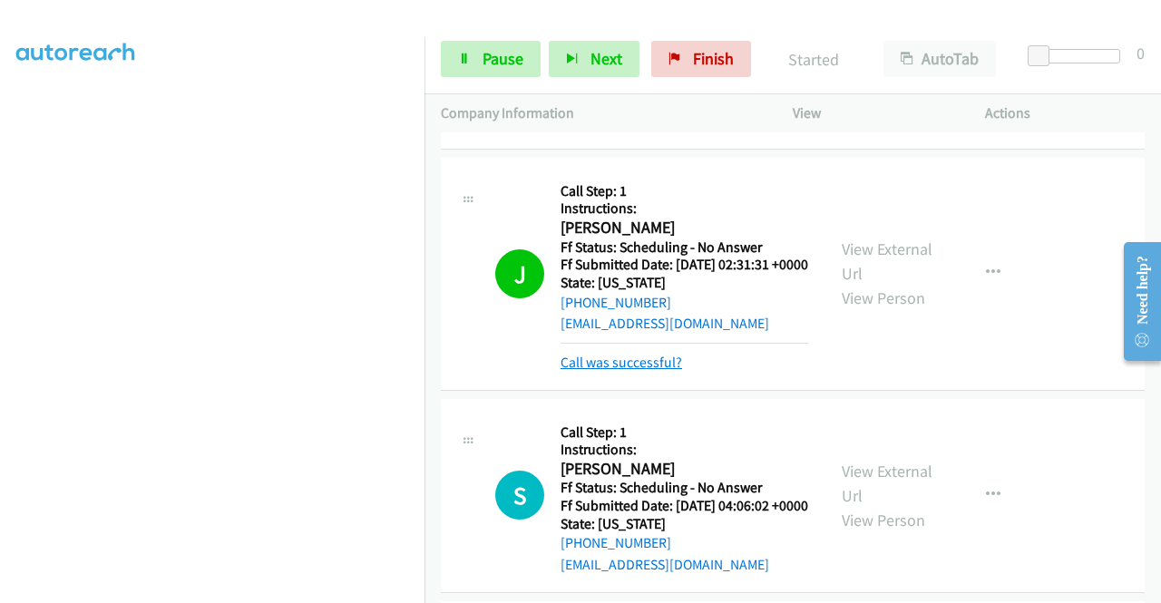
click at [633, 371] on link "Call was successful?" at bounding box center [622, 362] width 122 height 17
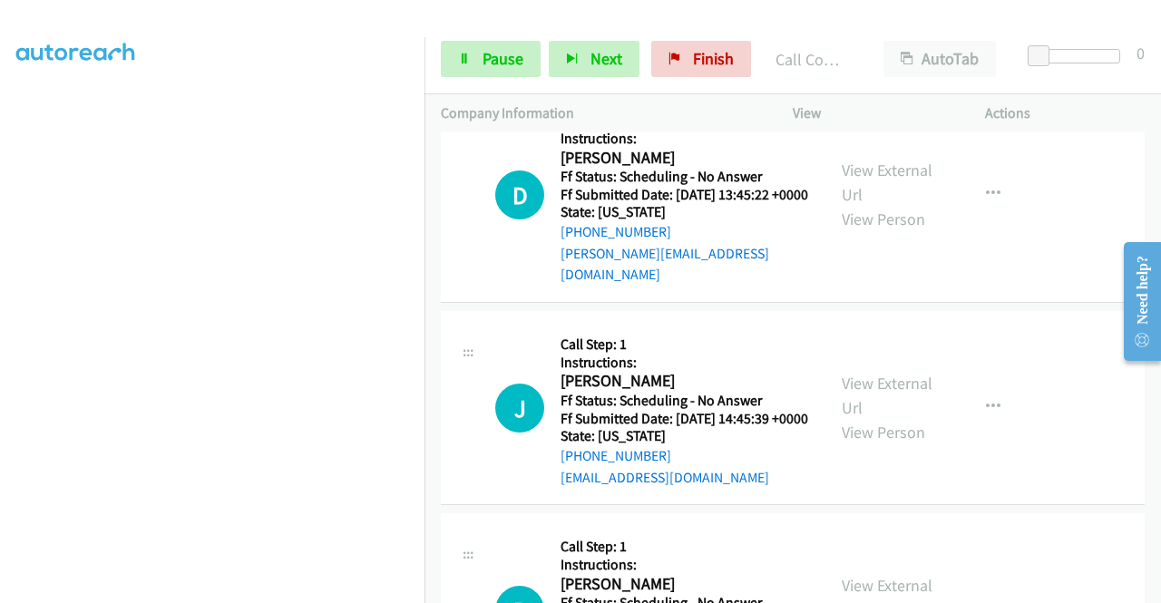
scroll to position [1510, 0]
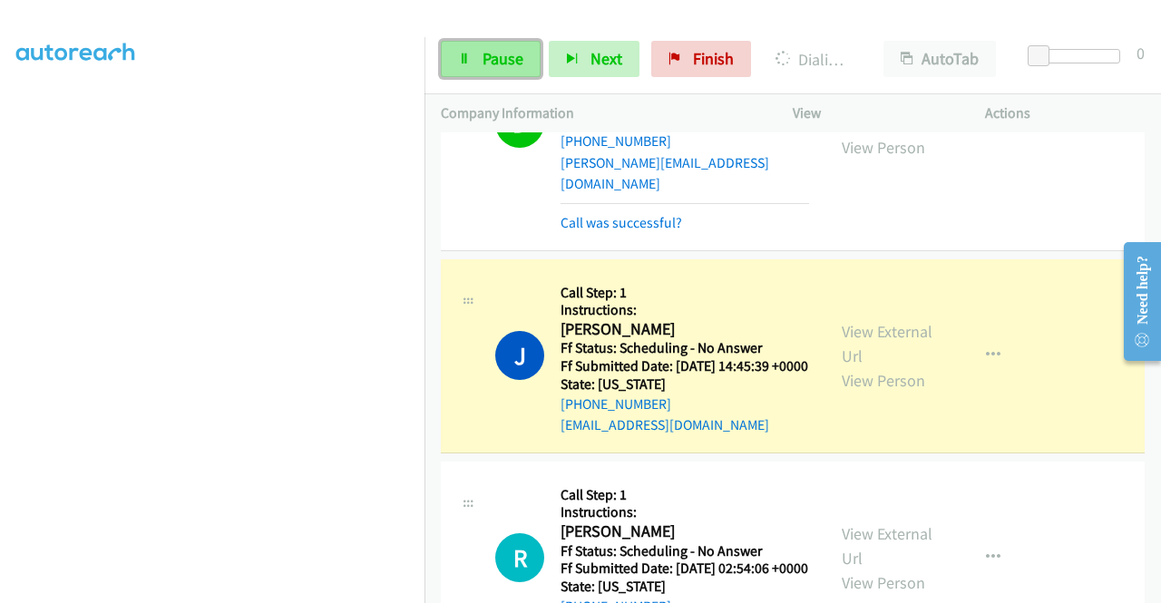
click at [488, 54] on span "Pause" at bounding box center [503, 58] width 41 height 21
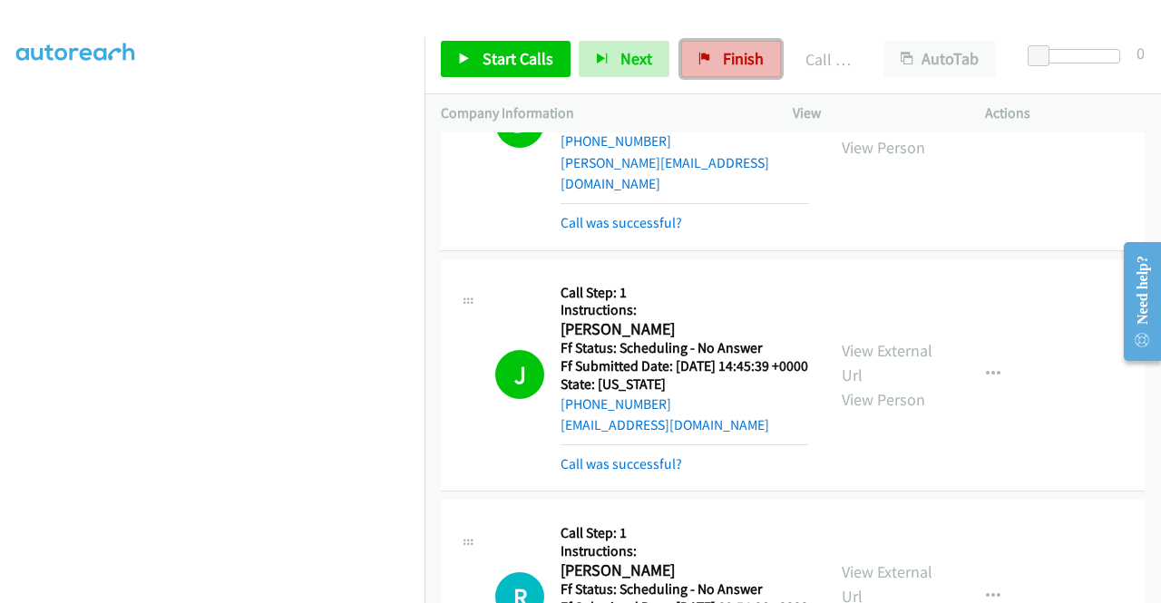
click at [741, 50] on span "Finish" at bounding box center [743, 58] width 41 height 21
